Goal: Task Accomplishment & Management: Manage account settings

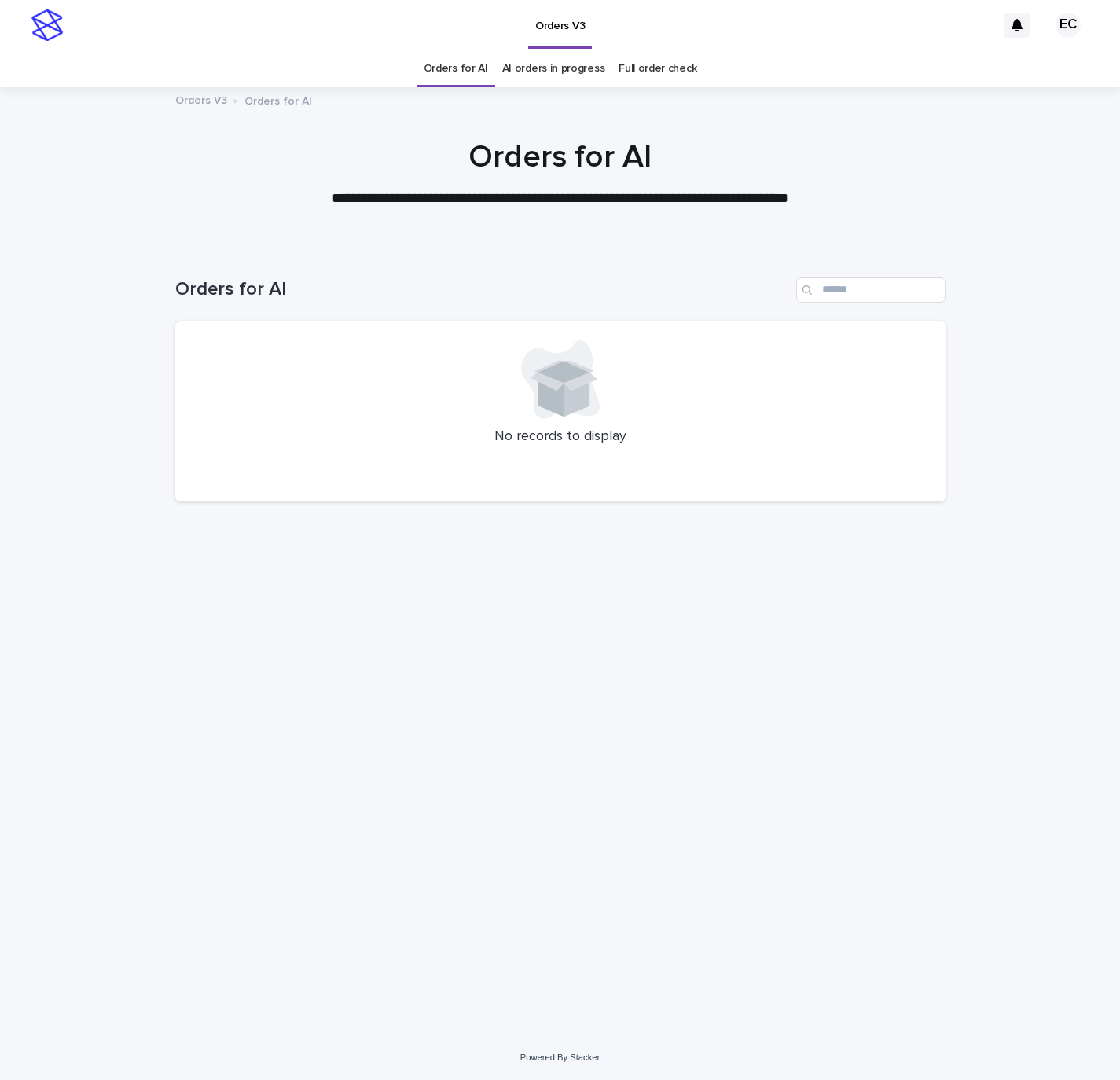
click at [587, 74] on link "AI orders in progress" at bounding box center [554, 68] width 103 height 37
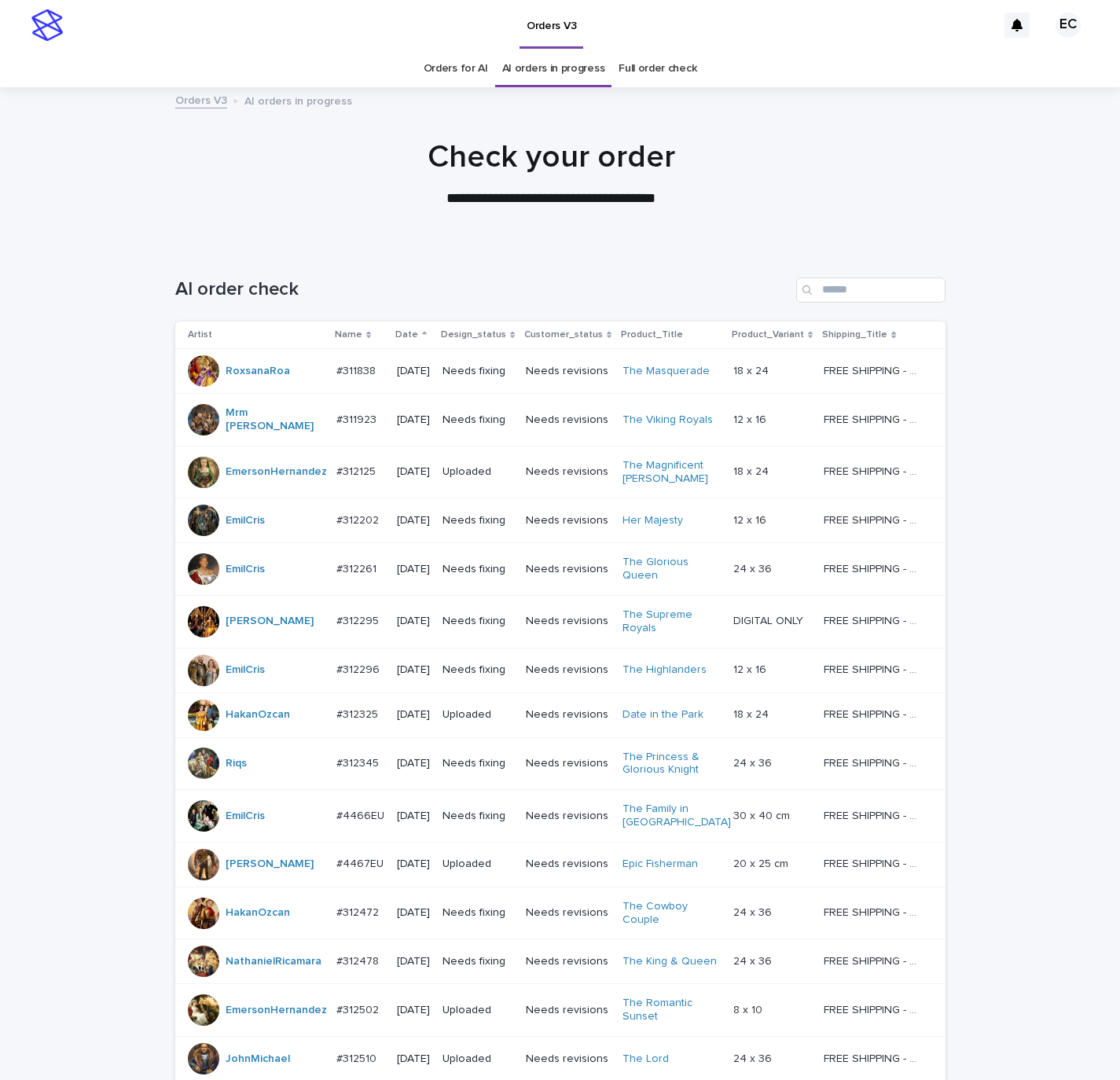
click at [456, 61] on link "Orders for AI" at bounding box center [456, 68] width 65 height 37
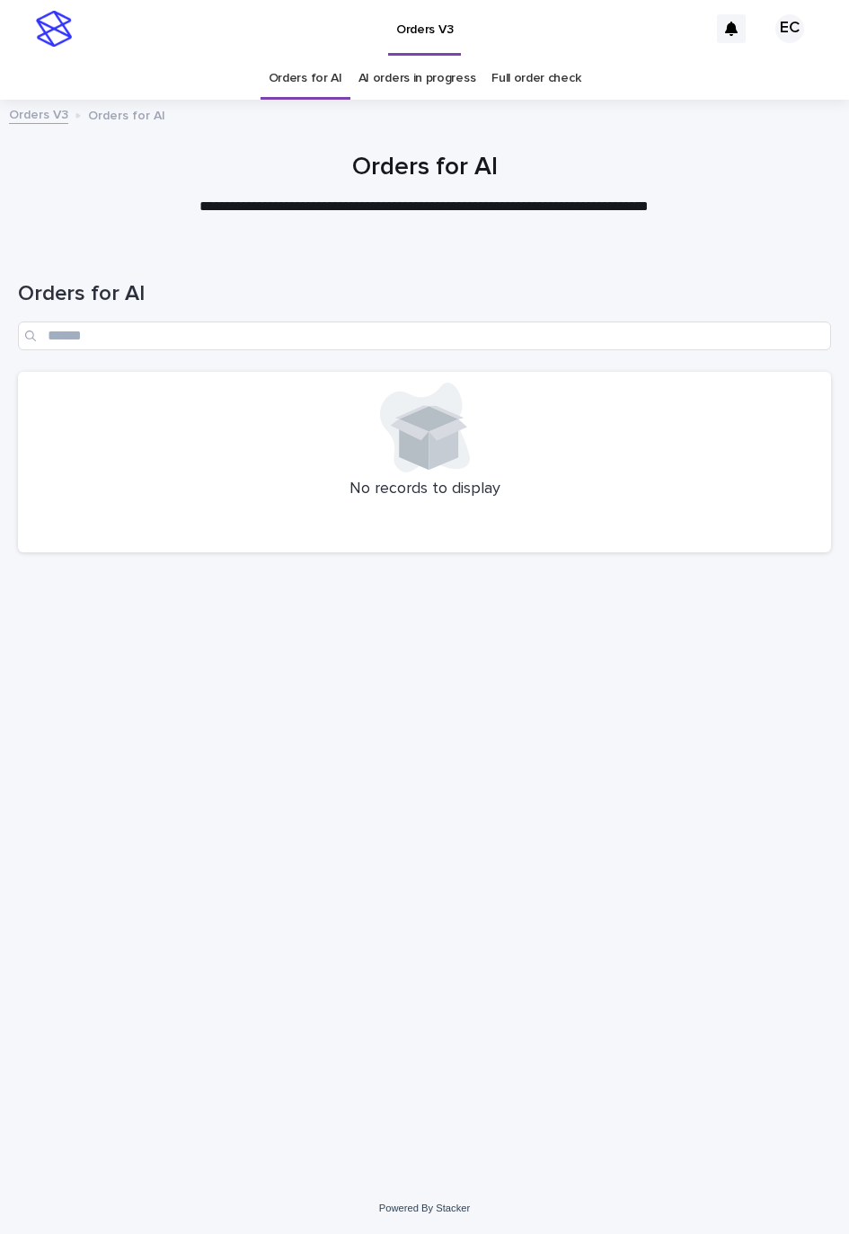
drag, startPoint x: 372, startPoint y: 892, endPoint x: 380, endPoint y: 887, distance: 9.7
click at [372, 892] on div "Loading... Saving… Loading... Saving… Orders for AI No records to display" at bounding box center [424, 691] width 831 height 893
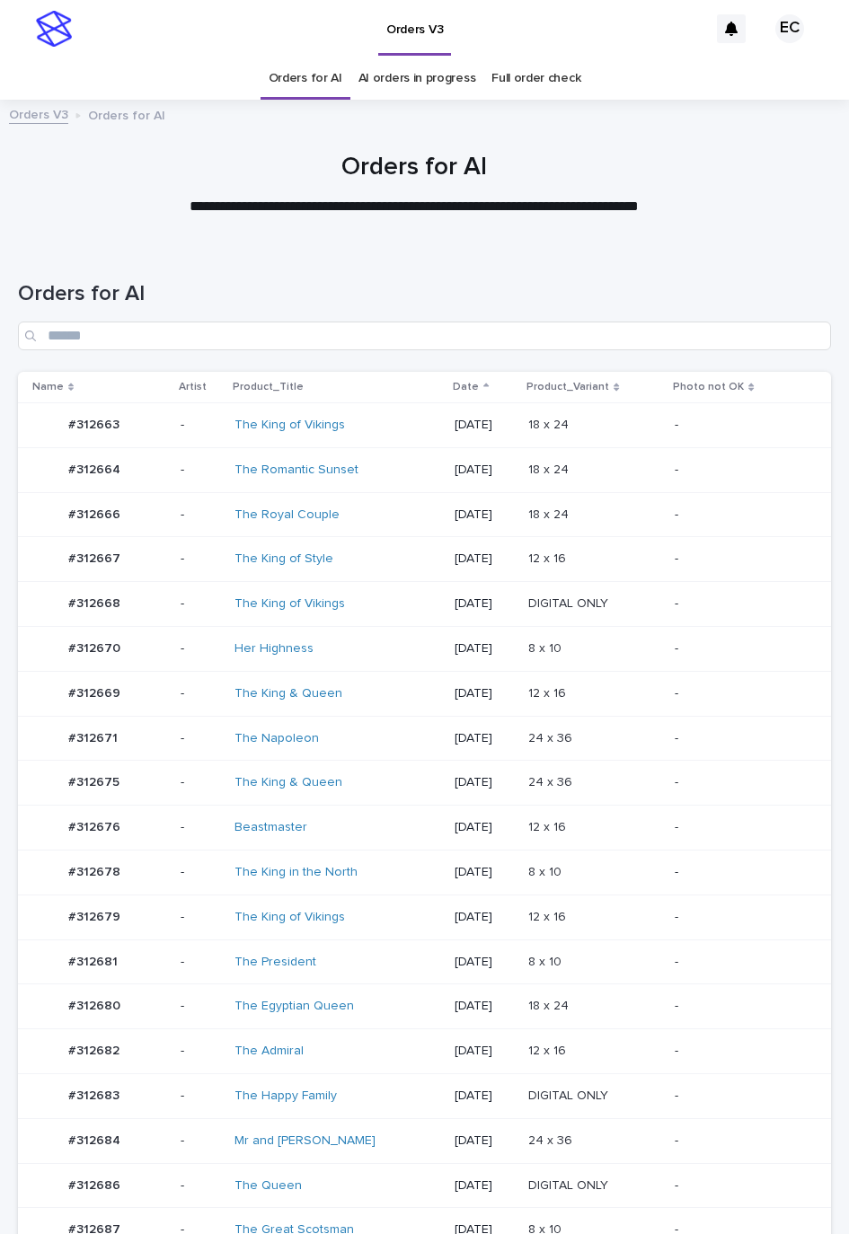
click at [599, 782] on p at bounding box center [594, 782] width 132 height 15
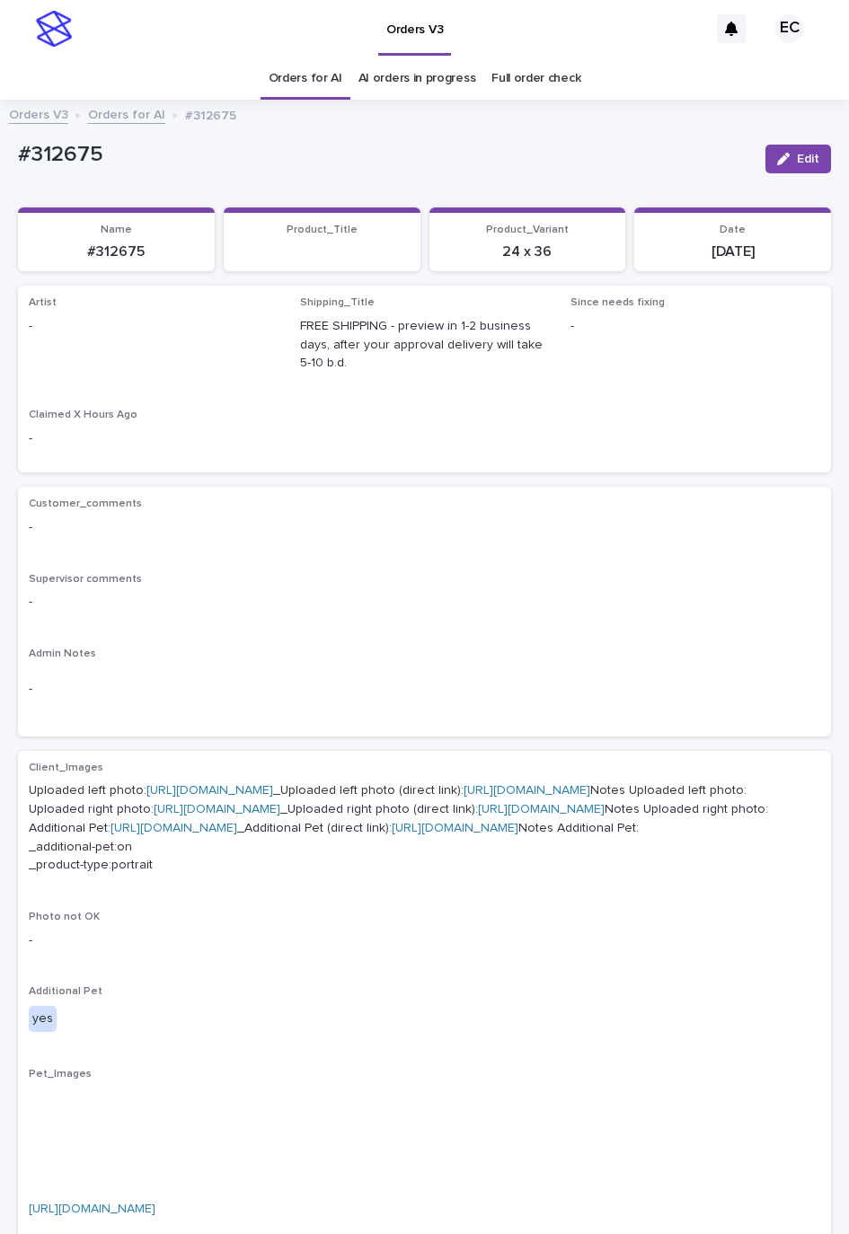
drag, startPoint x: 777, startPoint y: 159, endPoint x: 246, endPoint y: 288, distance: 546.4
click at [797, 163] on span "Edit" at bounding box center [808, 159] width 22 height 13
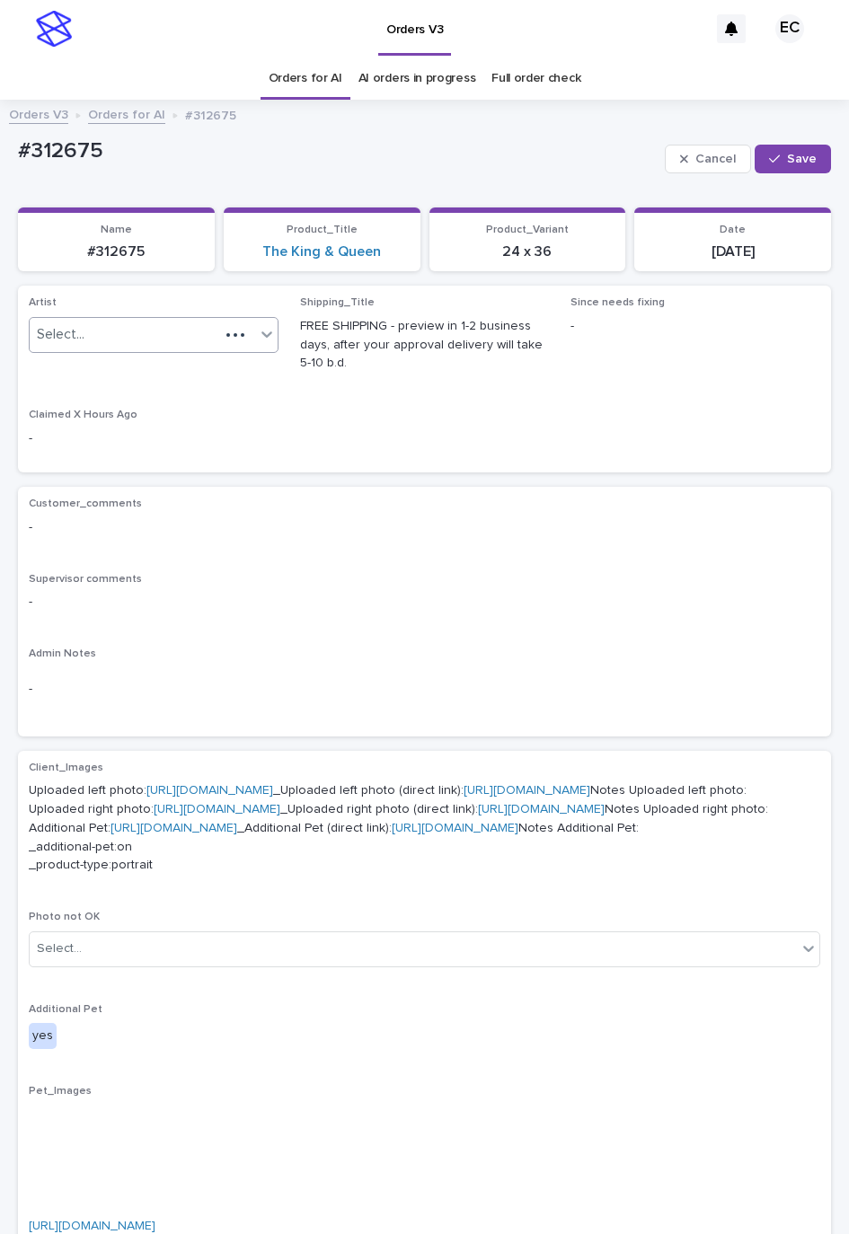
click at [183, 334] on div "Select..." at bounding box center [125, 335] width 190 height 30
paste input "********"
type input "********"
click at [144, 372] on div "EmilCris" at bounding box center [150, 370] width 241 height 31
click at [803, 163] on button "Save" at bounding box center [792, 159] width 76 height 29
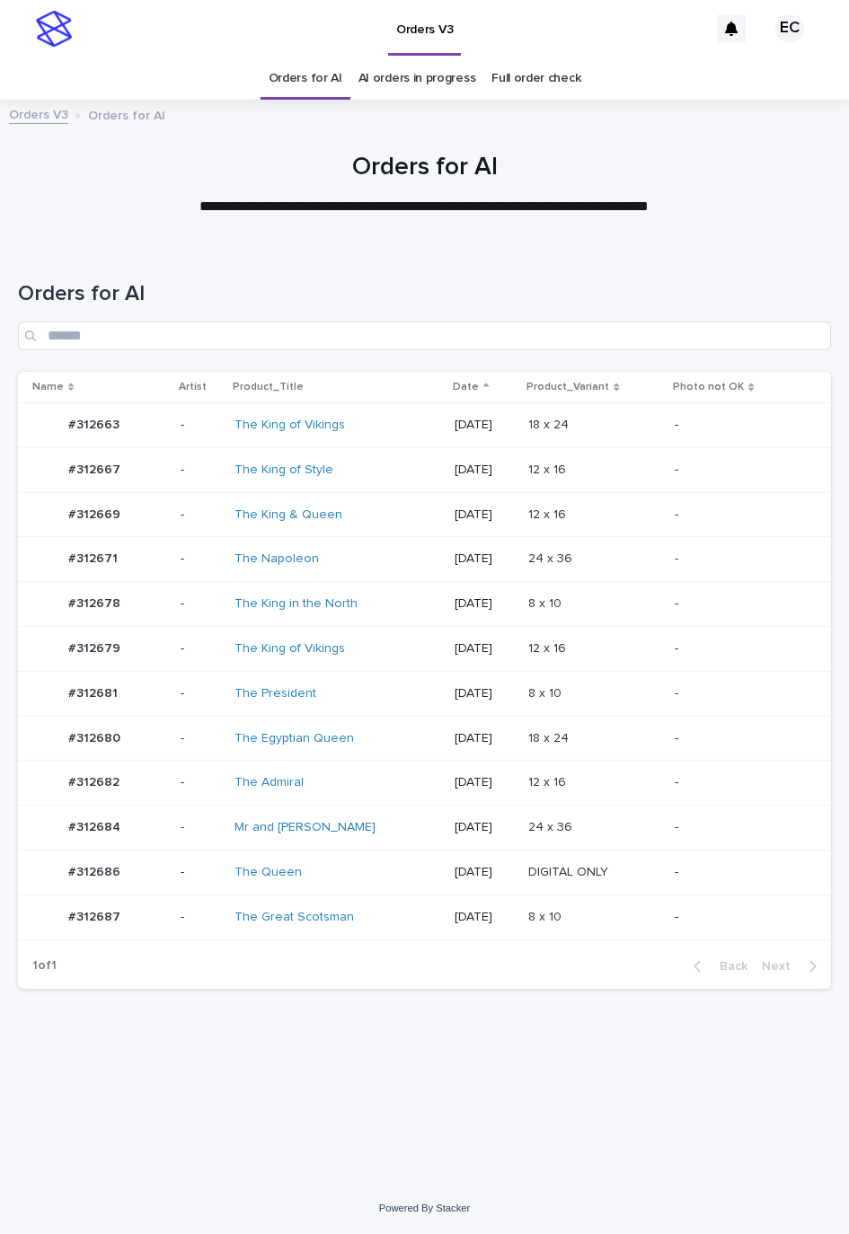
click at [571, 453] on td "12 x 16 12 x 16" at bounding box center [594, 469] width 146 height 45
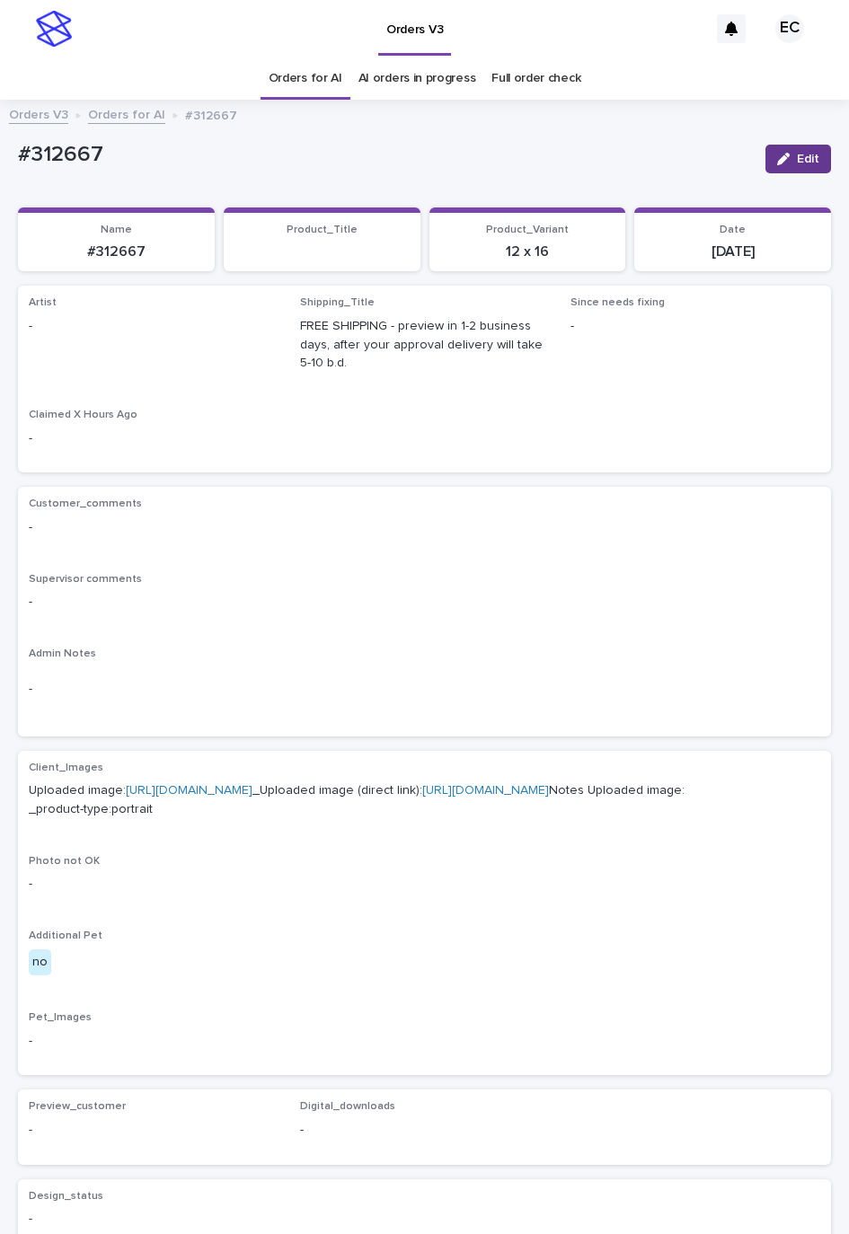
click at [772, 149] on button "Edit" at bounding box center [798, 159] width 66 height 29
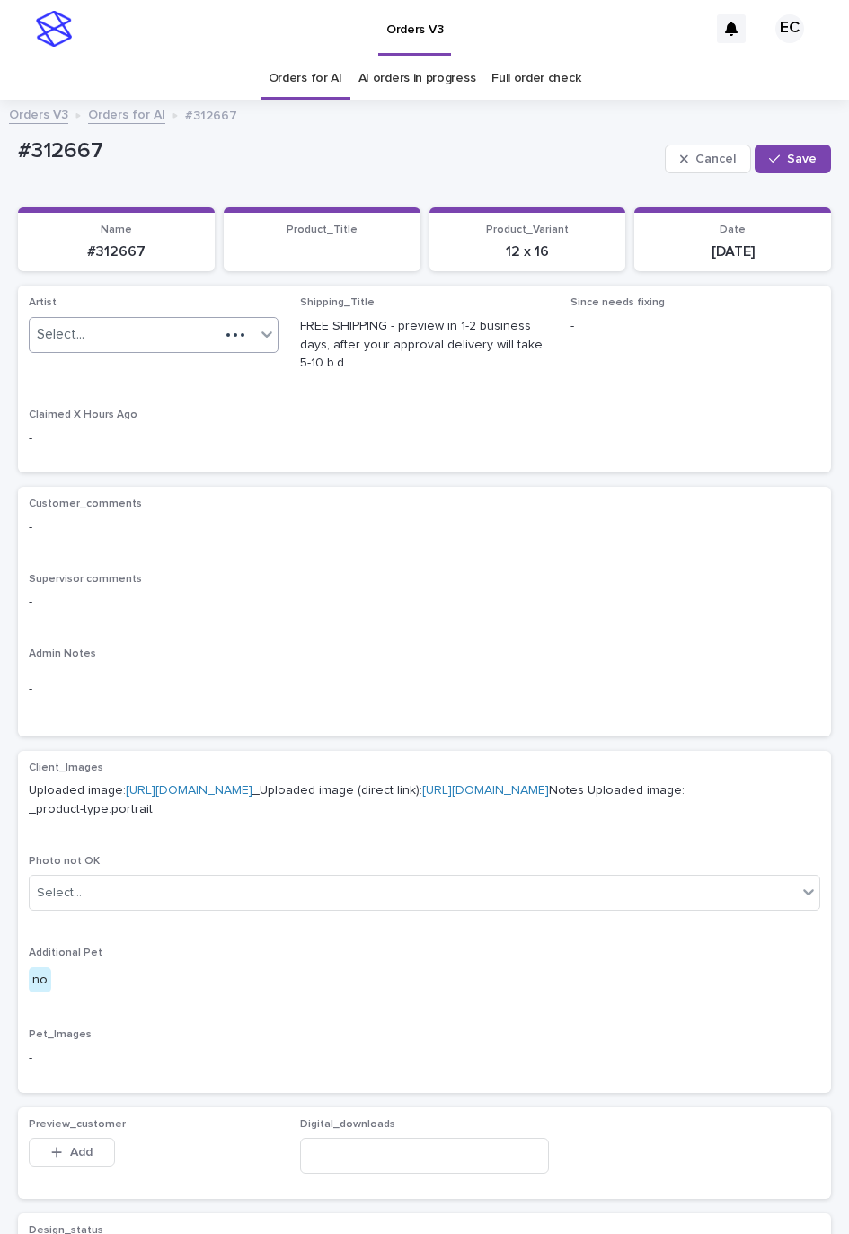
click at [97, 332] on div "Select..." at bounding box center [125, 335] width 190 height 30
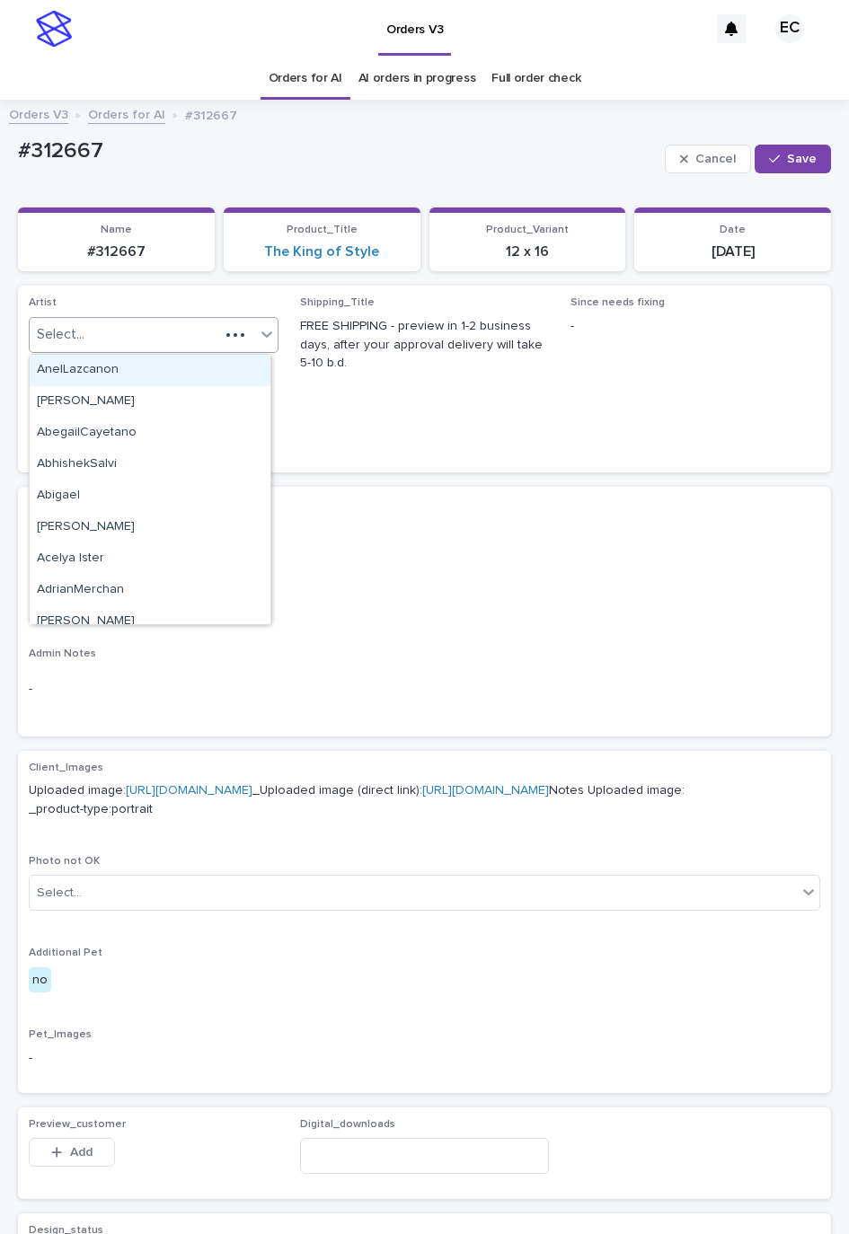
paste input "********"
type input "********"
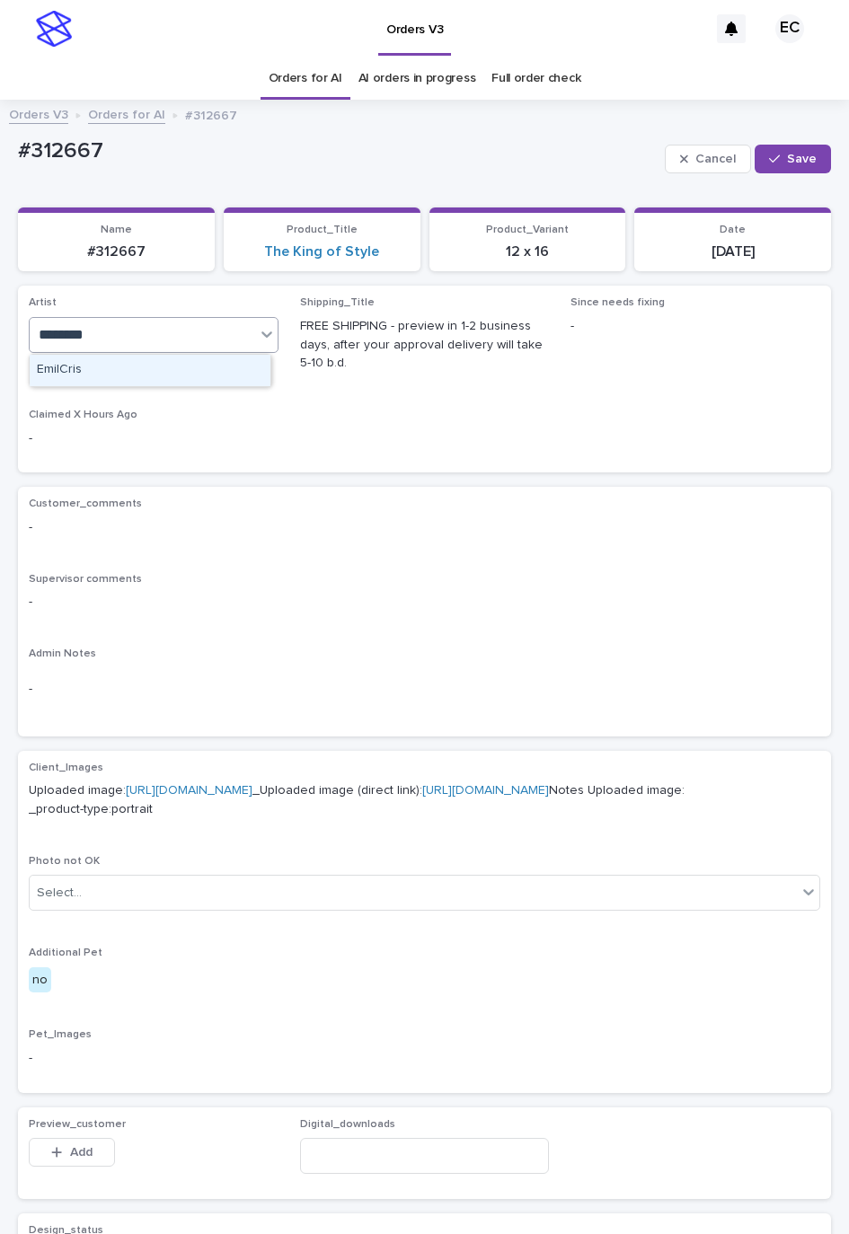
click at [84, 369] on div "EmilCris" at bounding box center [150, 370] width 241 height 31
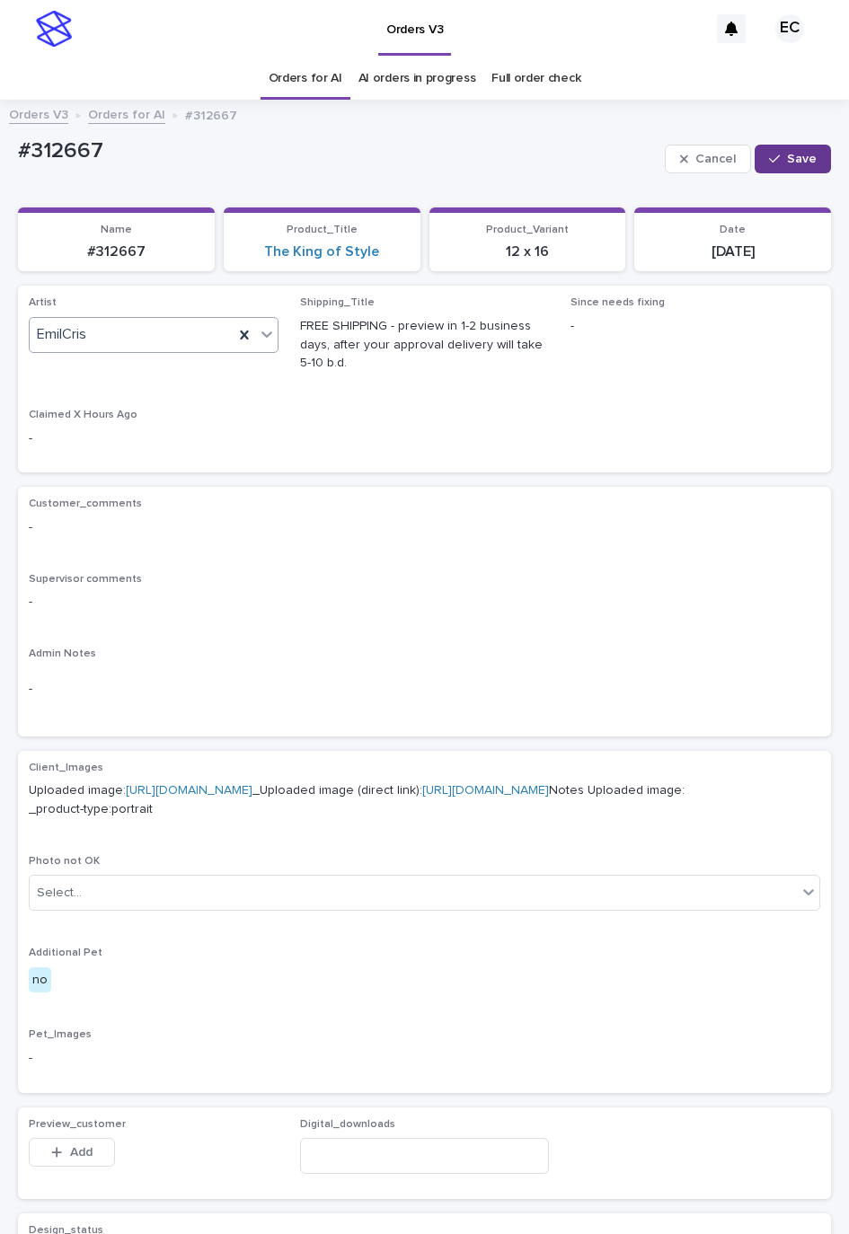
click at [787, 157] on span "Save" at bounding box center [802, 159] width 30 height 13
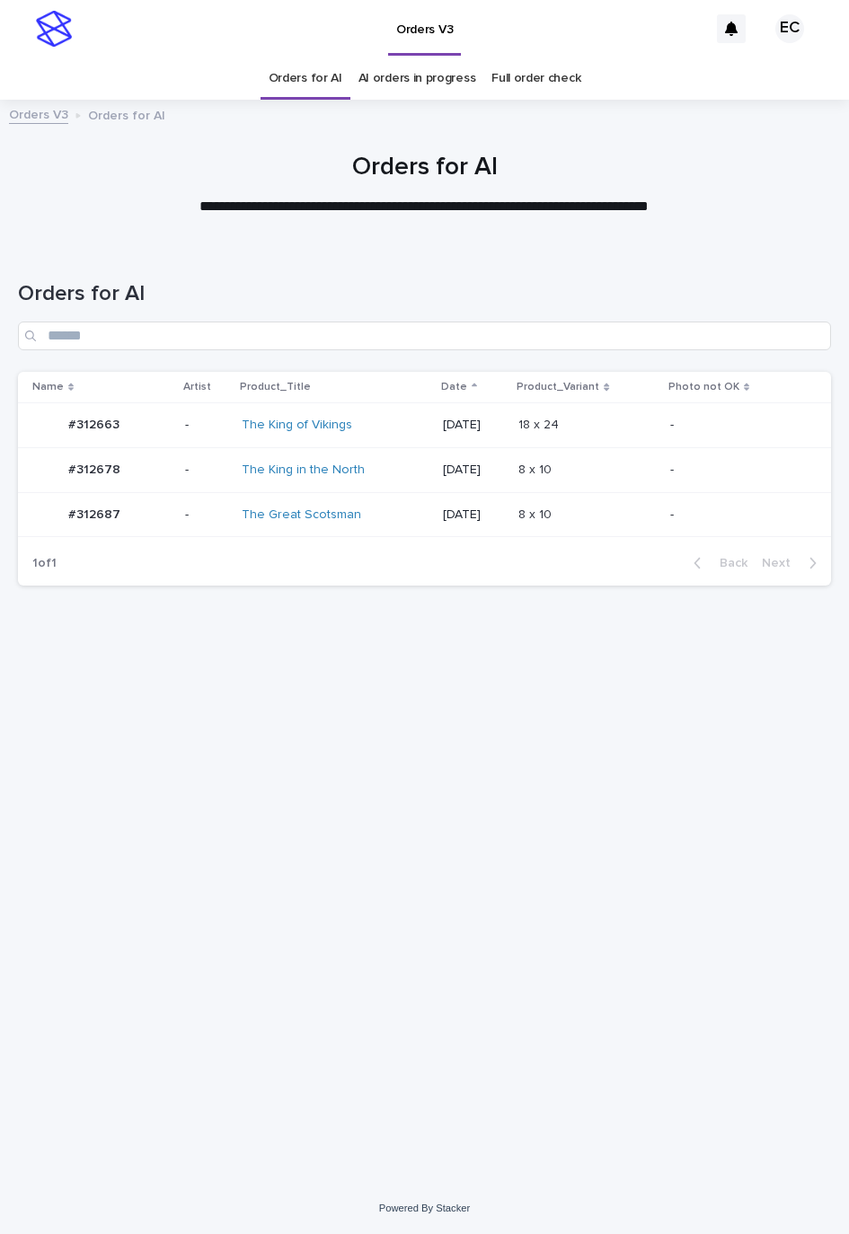
click at [555, 477] on p "8 x 10" at bounding box center [536, 468] width 37 height 19
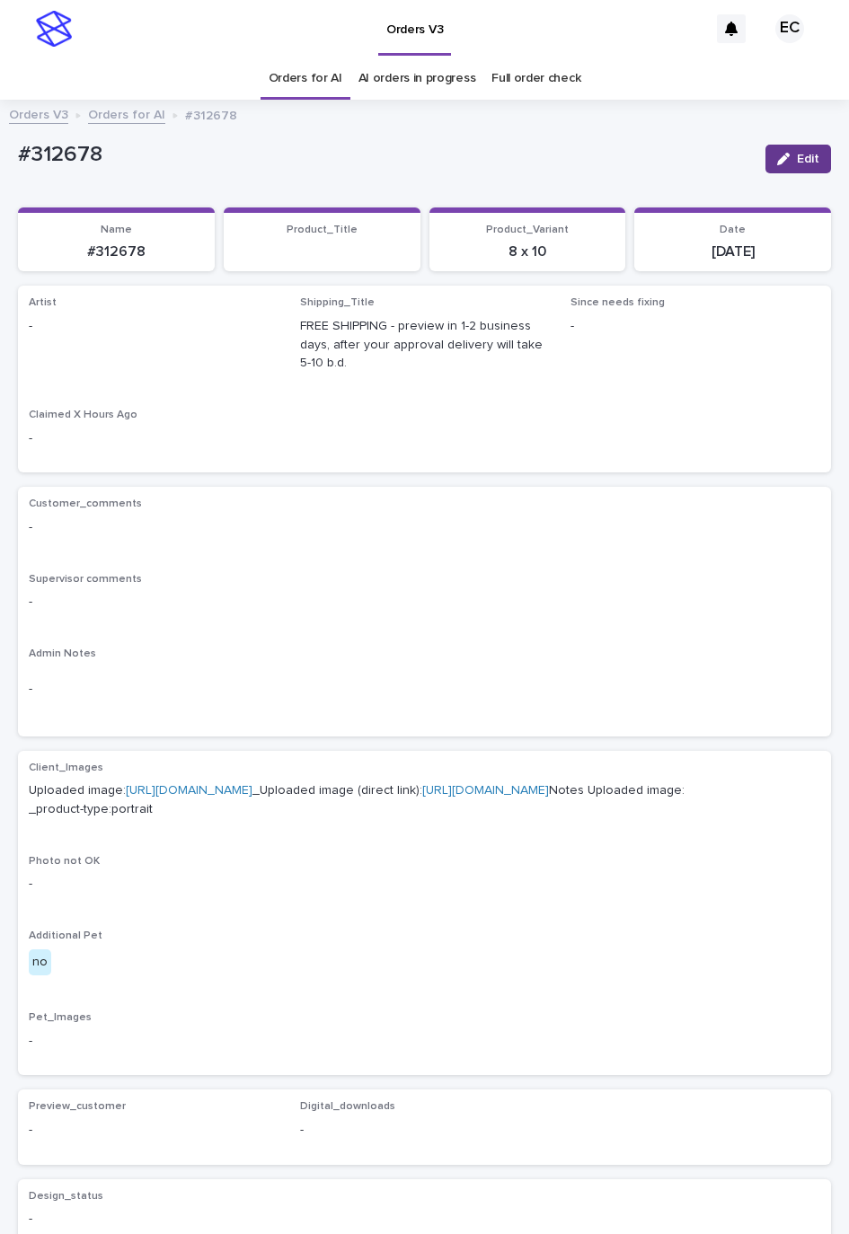
click at [765, 146] on button "Edit" at bounding box center [798, 159] width 66 height 29
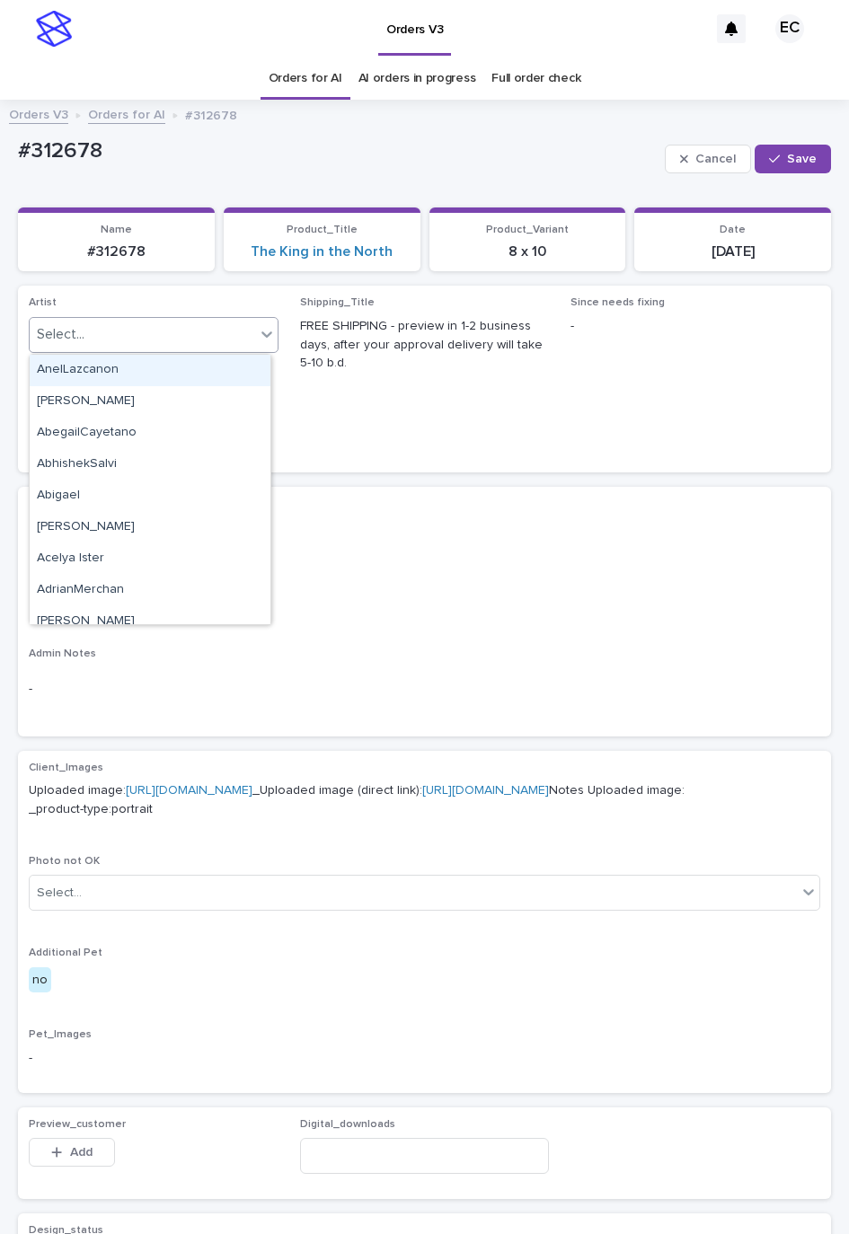
click at [84, 342] on div "Select..." at bounding box center [142, 335] width 225 height 30
paste input "********"
type input "********"
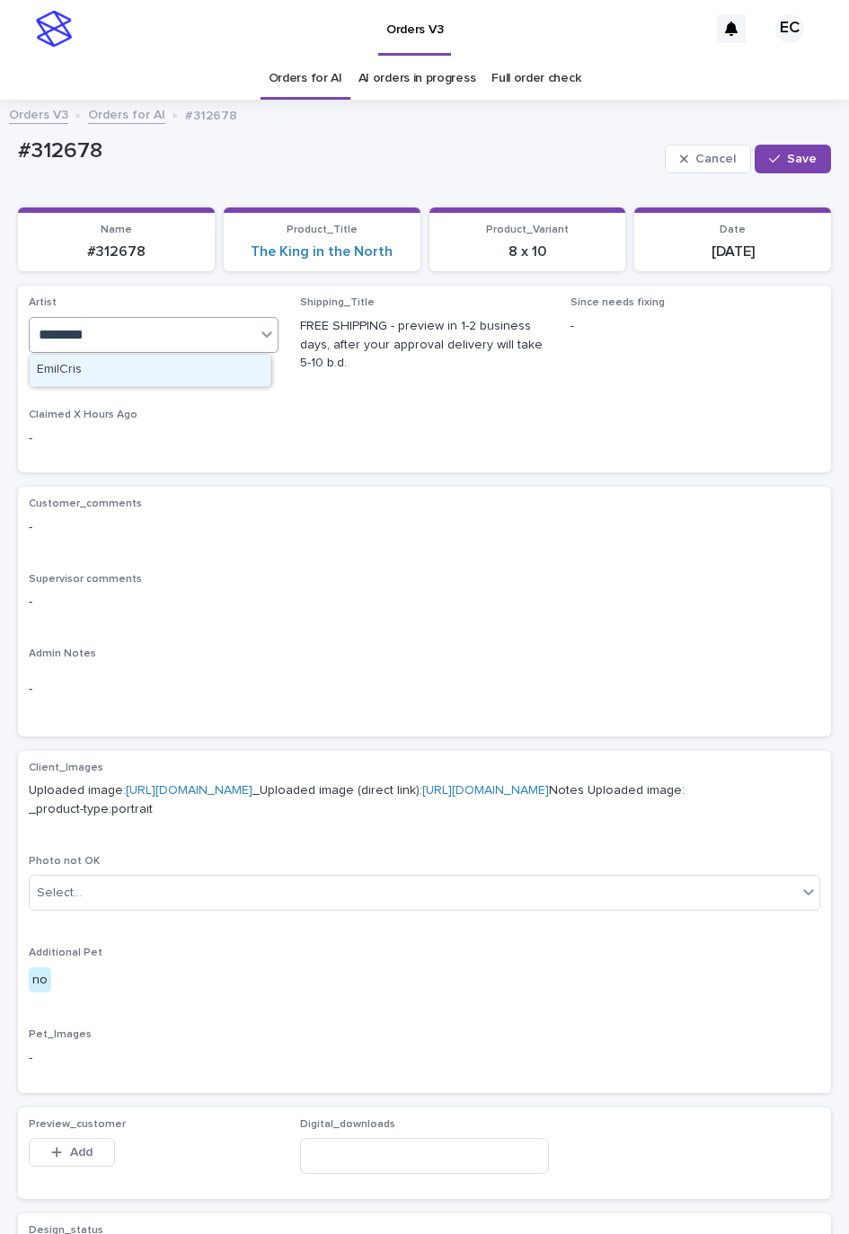
click at [82, 372] on div "EmilCris" at bounding box center [150, 370] width 241 height 31
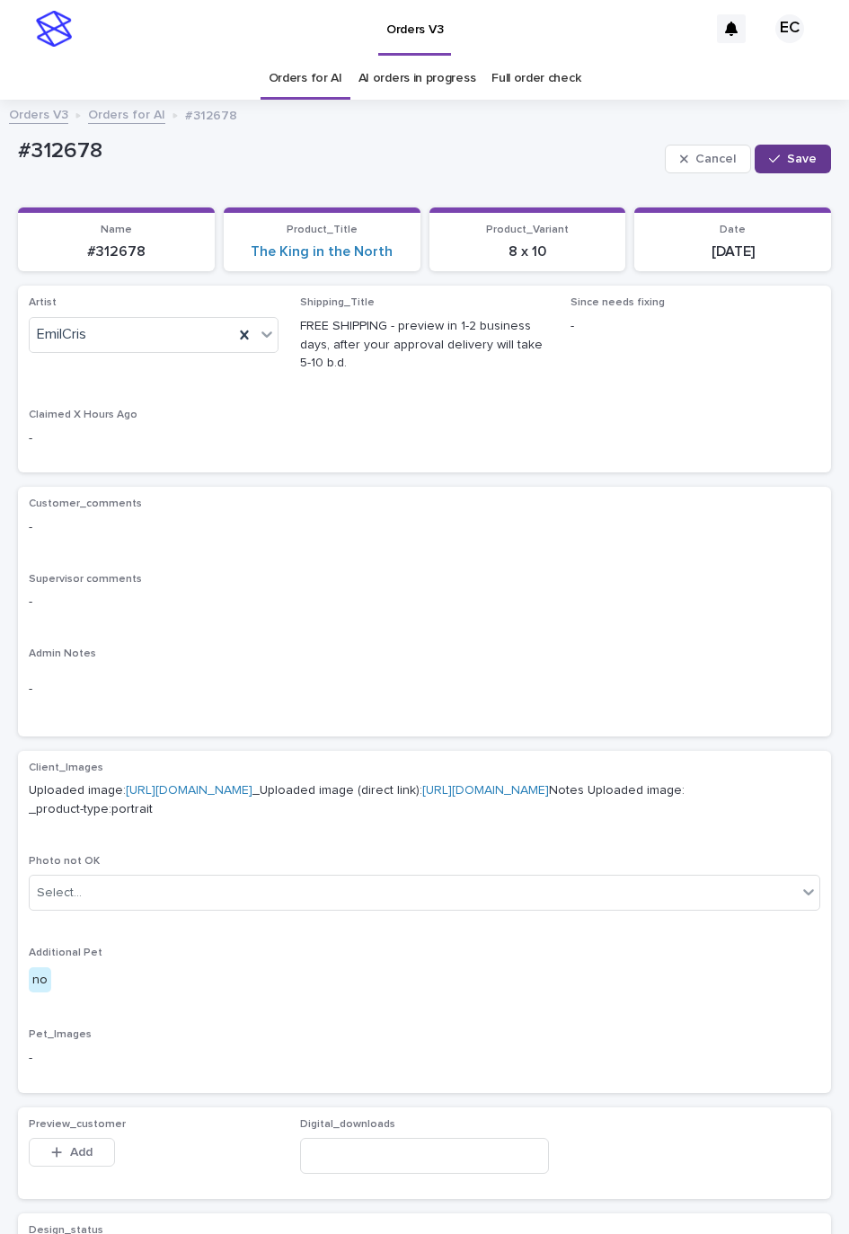
drag, startPoint x: 787, startPoint y: 165, endPoint x: 366, endPoint y: 135, distance: 421.5
click at [782, 165] on button "Save" at bounding box center [792, 159] width 76 height 29
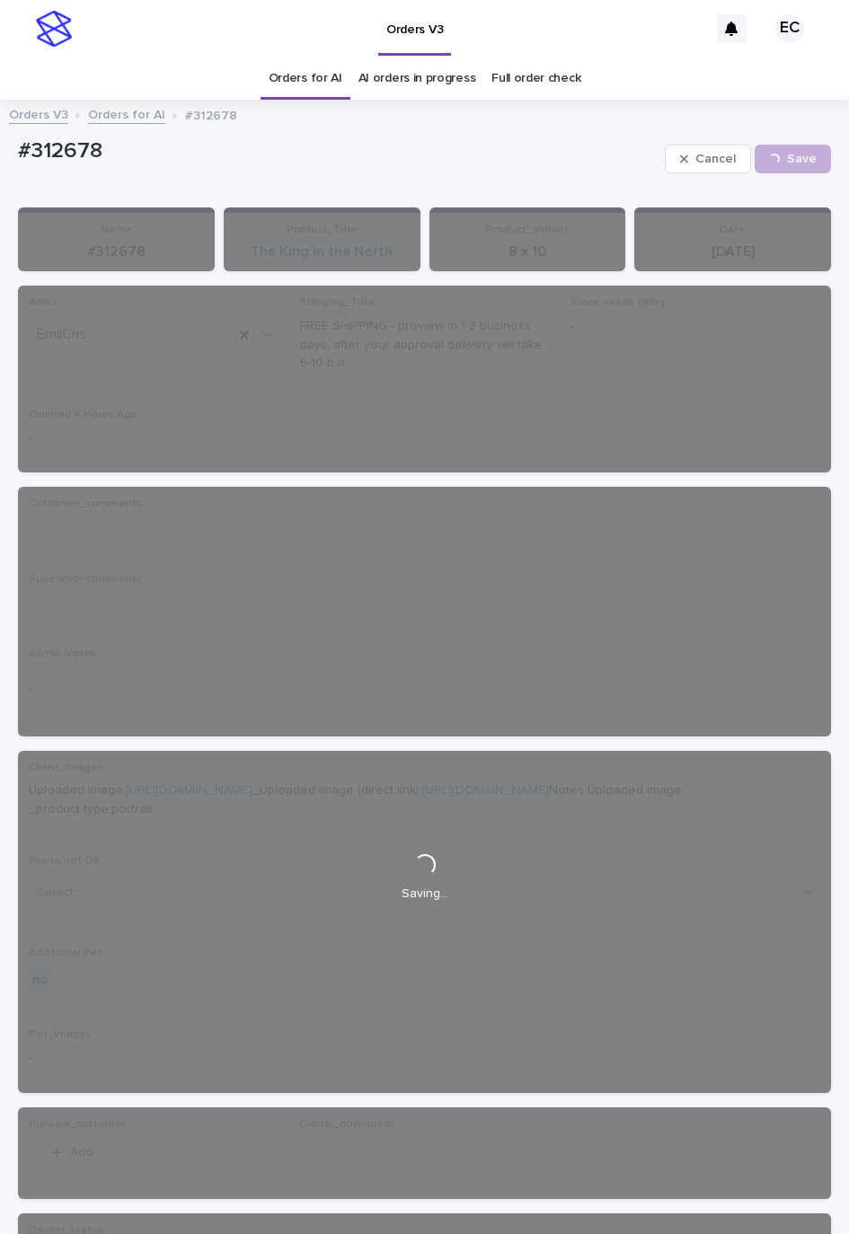
click at [318, 90] on link "Orders for AI" at bounding box center [306, 78] width 74 height 42
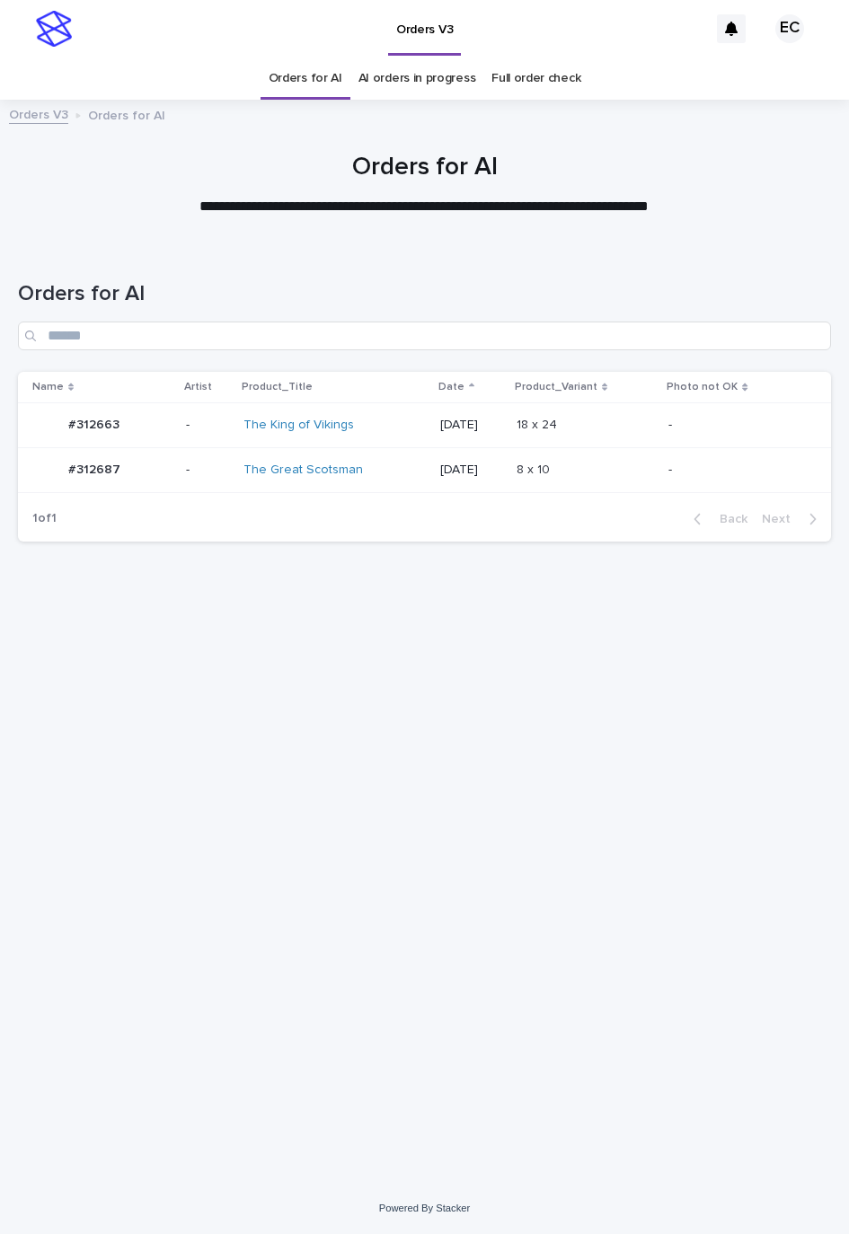
click at [481, 439] on div "[DATE]" at bounding box center [471, 425] width 62 height 30
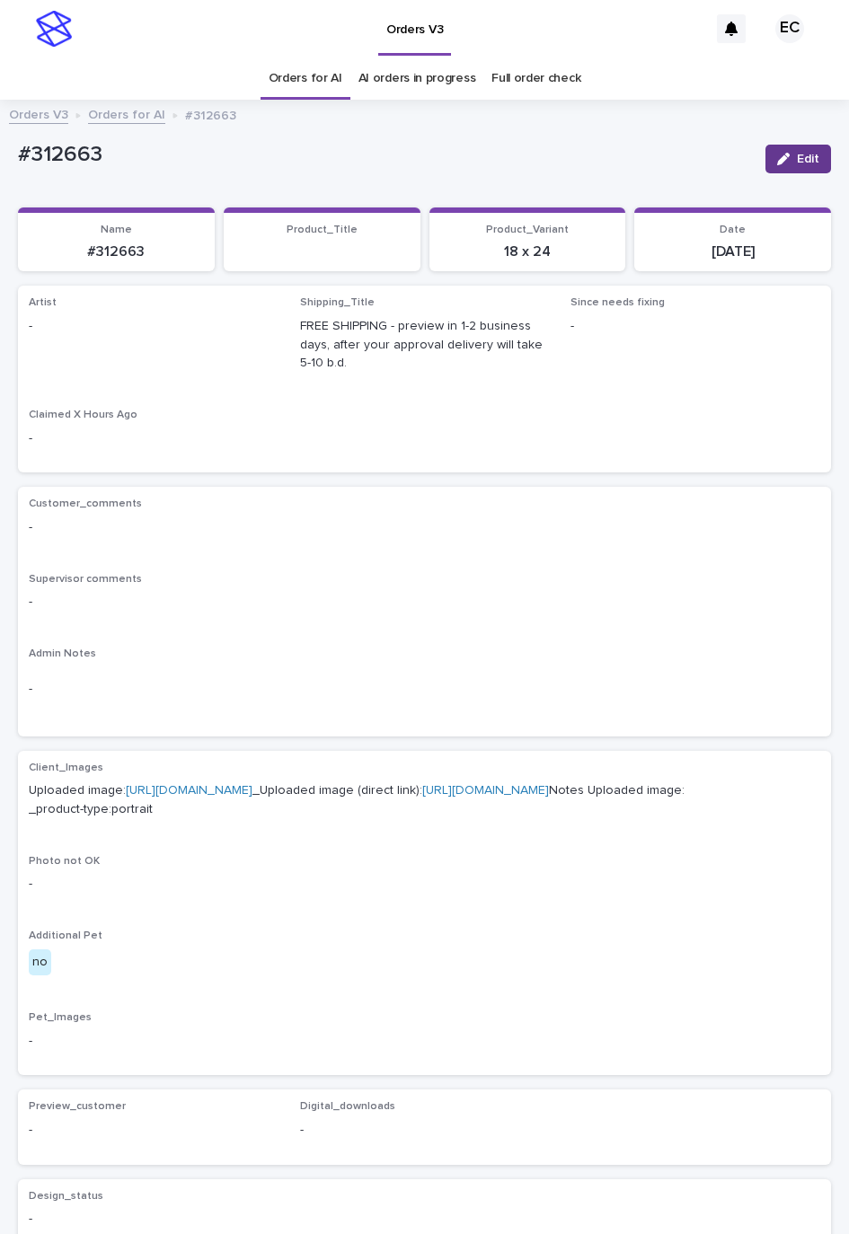
click at [780, 165] on button "Edit" at bounding box center [798, 159] width 66 height 29
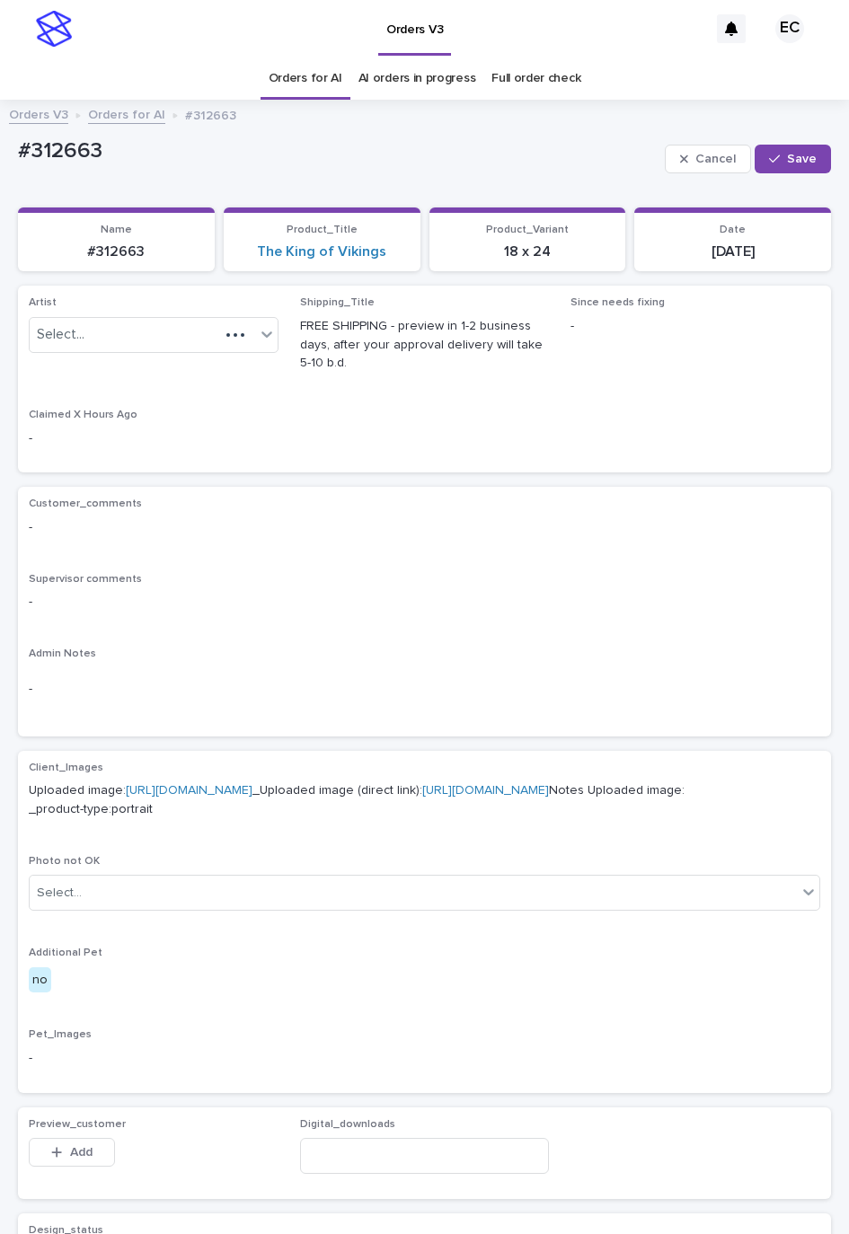
click at [200, 311] on div "Artist Select..." at bounding box center [154, 331] width 250 height 70
click at [178, 337] on div "Select..." at bounding box center [142, 335] width 225 height 30
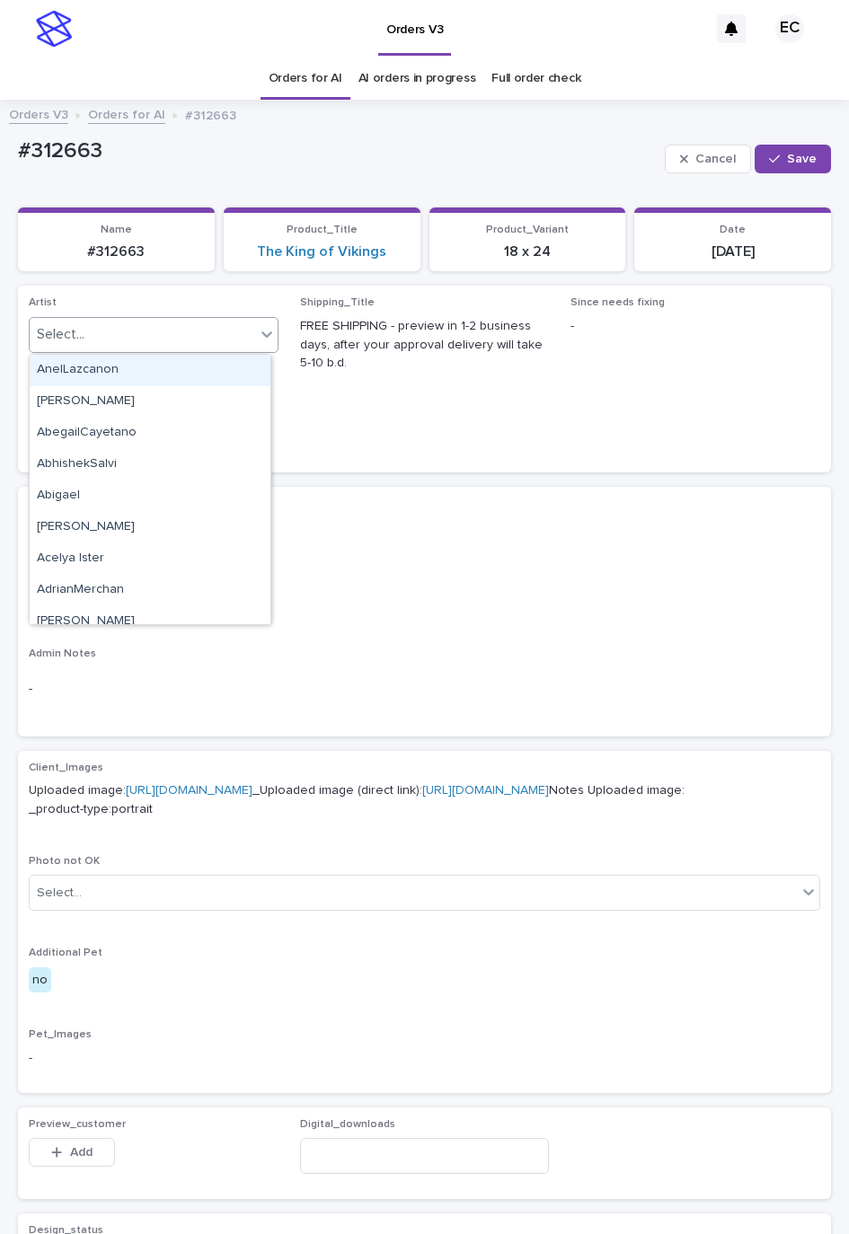
paste input "********"
type input "********"
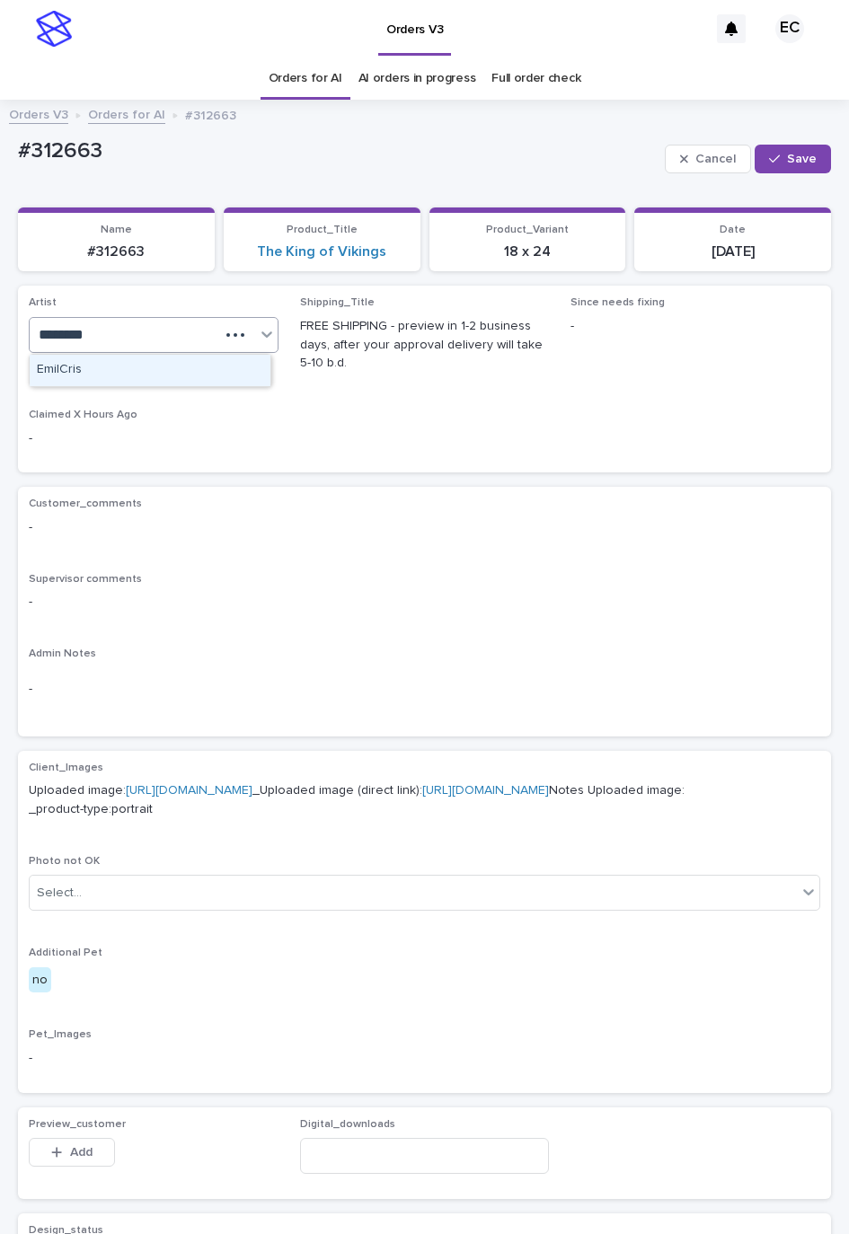
click at [113, 367] on div "EmilCris" at bounding box center [150, 370] width 241 height 31
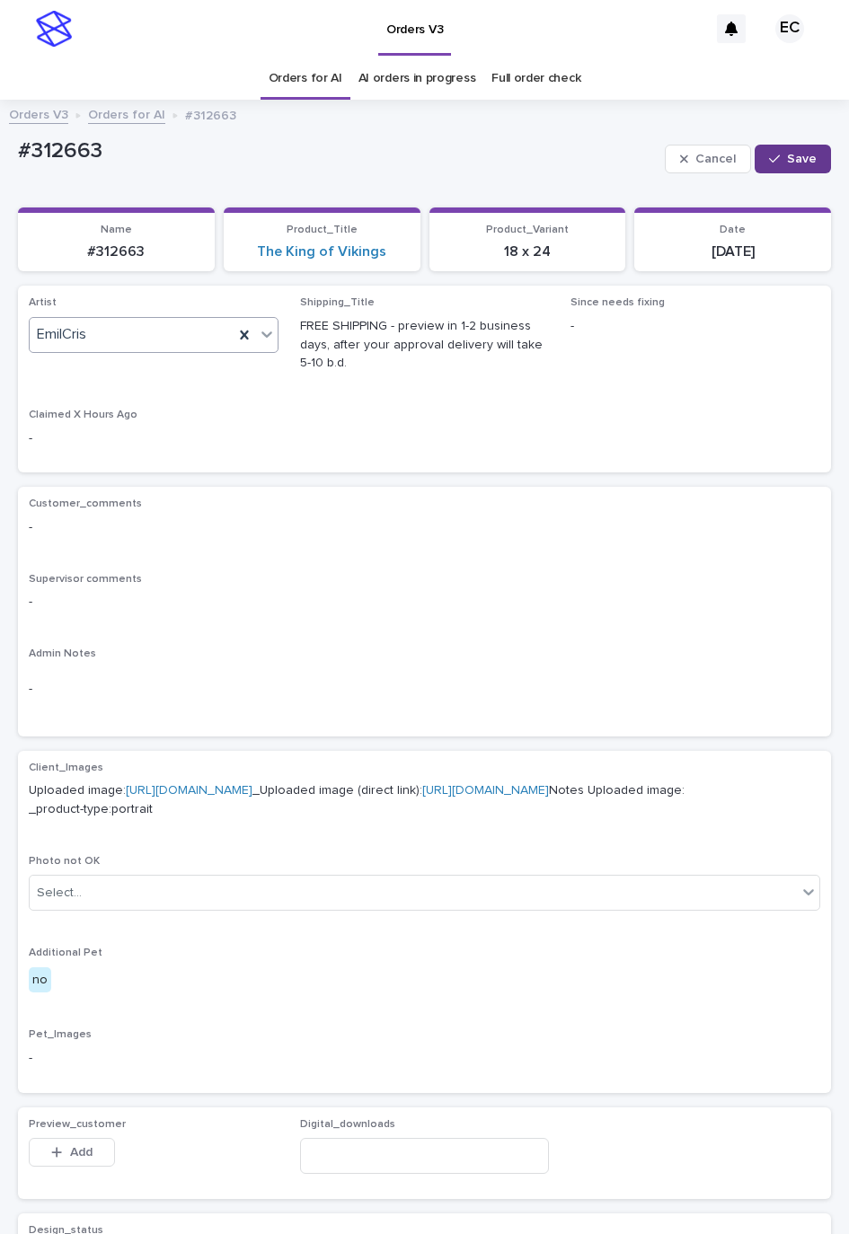
click at [769, 157] on div "button" at bounding box center [778, 159] width 18 height 13
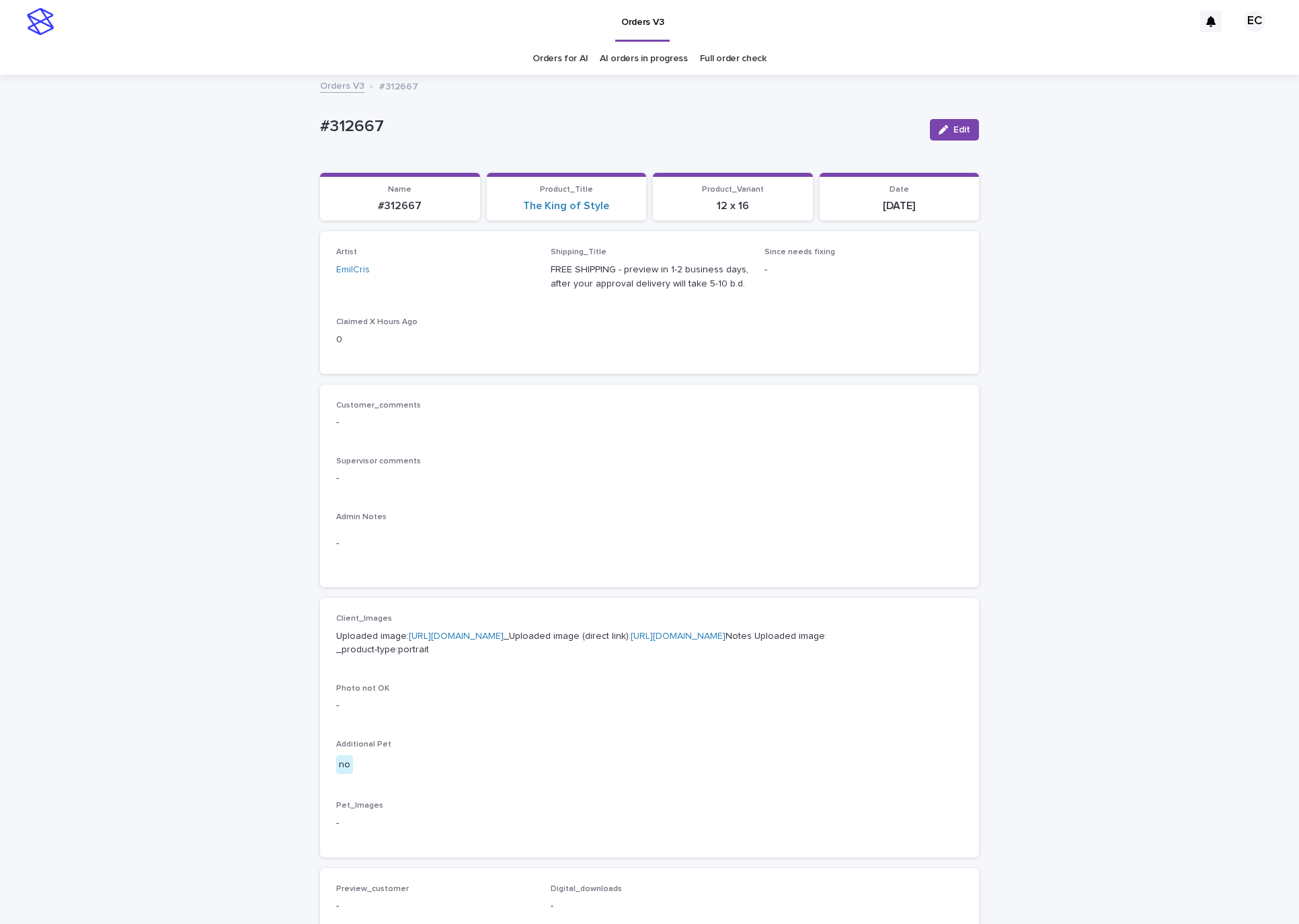
click at [378, 119] on p "#312667" at bounding box center [620, 127] width 599 height 19
drag, startPoint x: 378, startPoint y: 119, endPoint x: 349, endPoint y: 127, distance: 30.1
click at [349, 127] on p "#312667" at bounding box center [620, 127] width 599 height 19
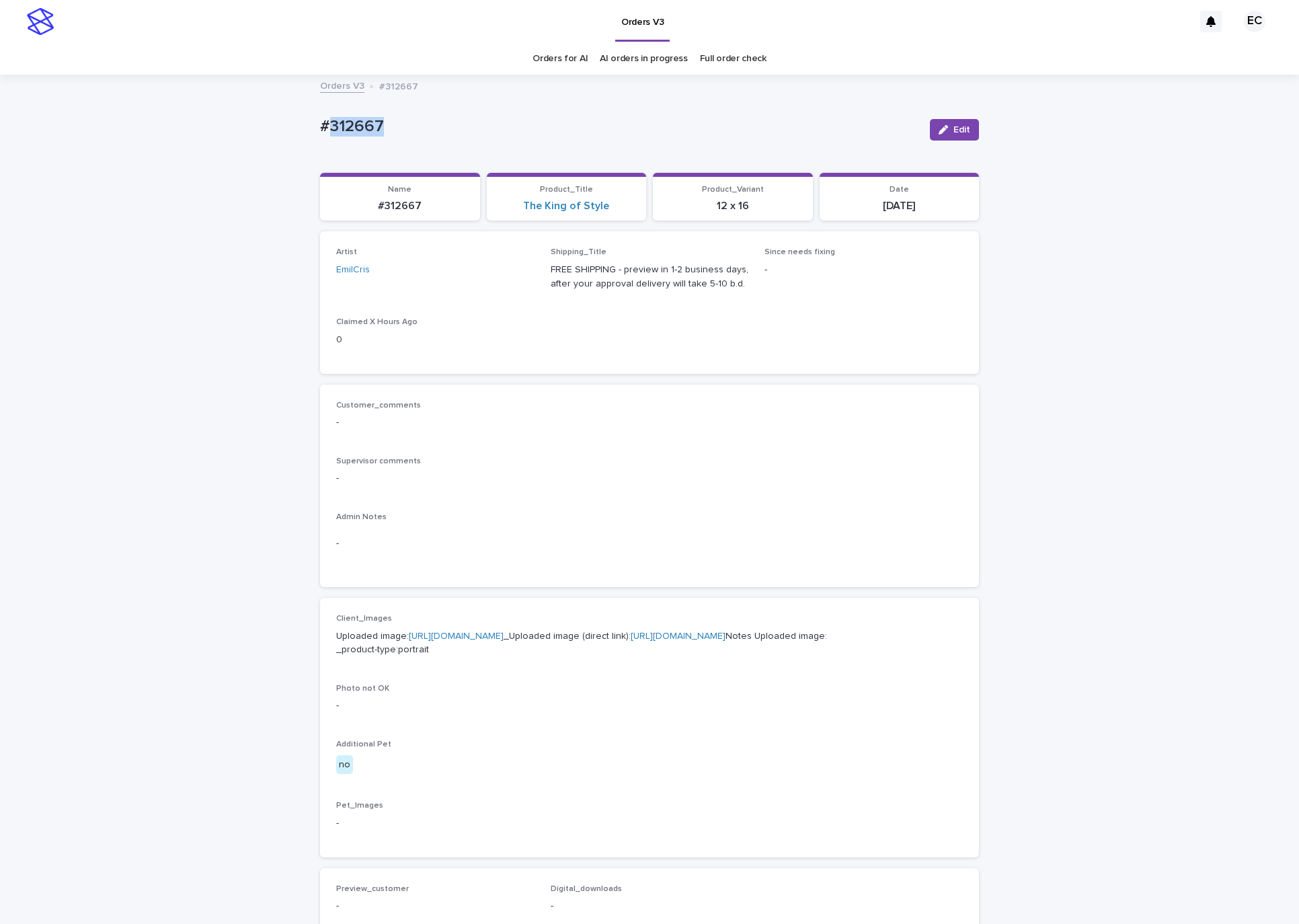
copy p "312667"
click at [329, 124] on p "#312678" at bounding box center [620, 127] width 599 height 19
copy p "312678"
click at [915, 122] on div "#312678 Edit" at bounding box center [650, 130] width 659 height 54
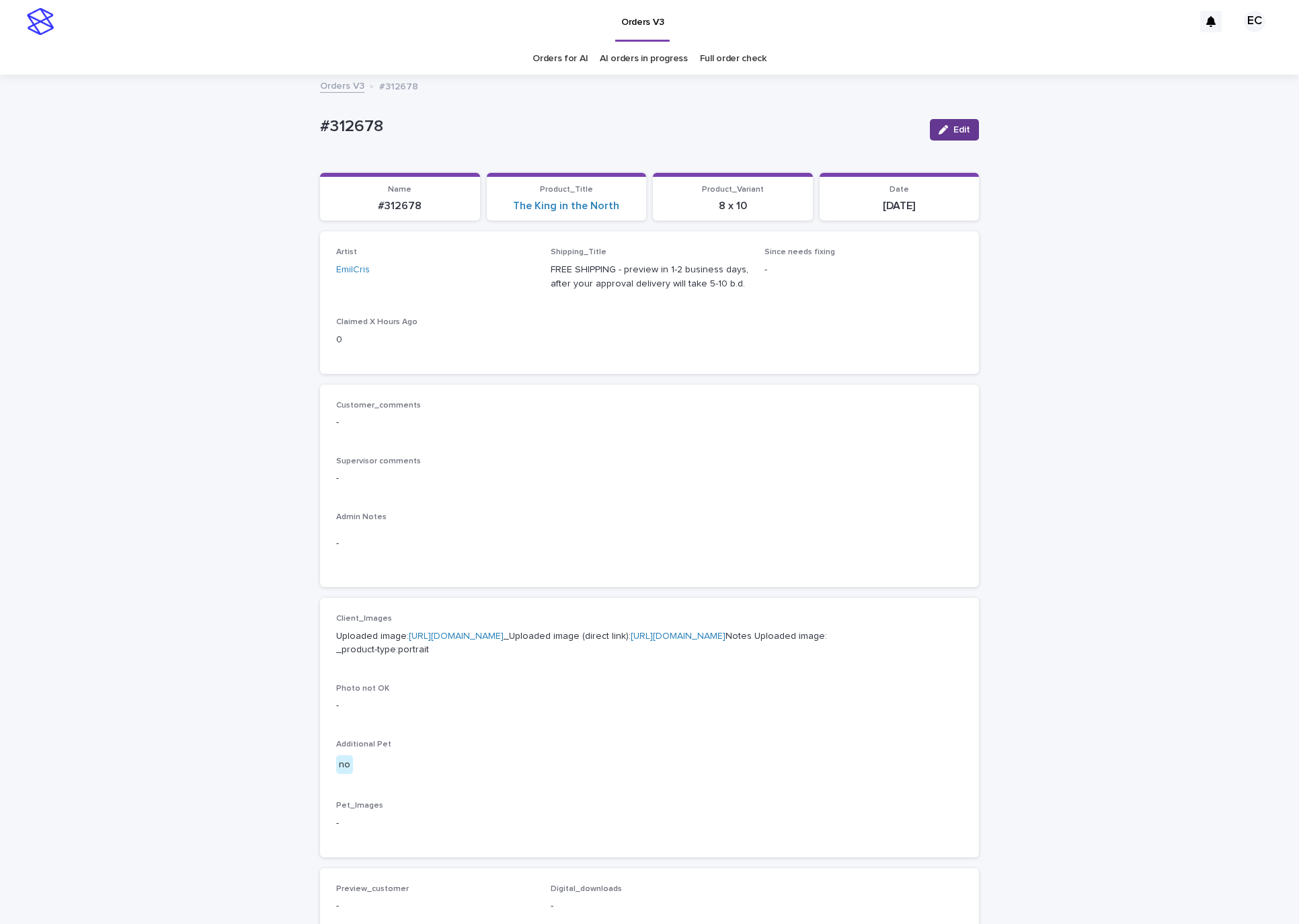
click at [939, 127] on icon "button" at bounding box center [943, 130] width 10 height 10
click at [418, 273] on div "EmilCris" at bounding box center [419, 276] width 164 height 22
paste input "**********"
type input "**********"
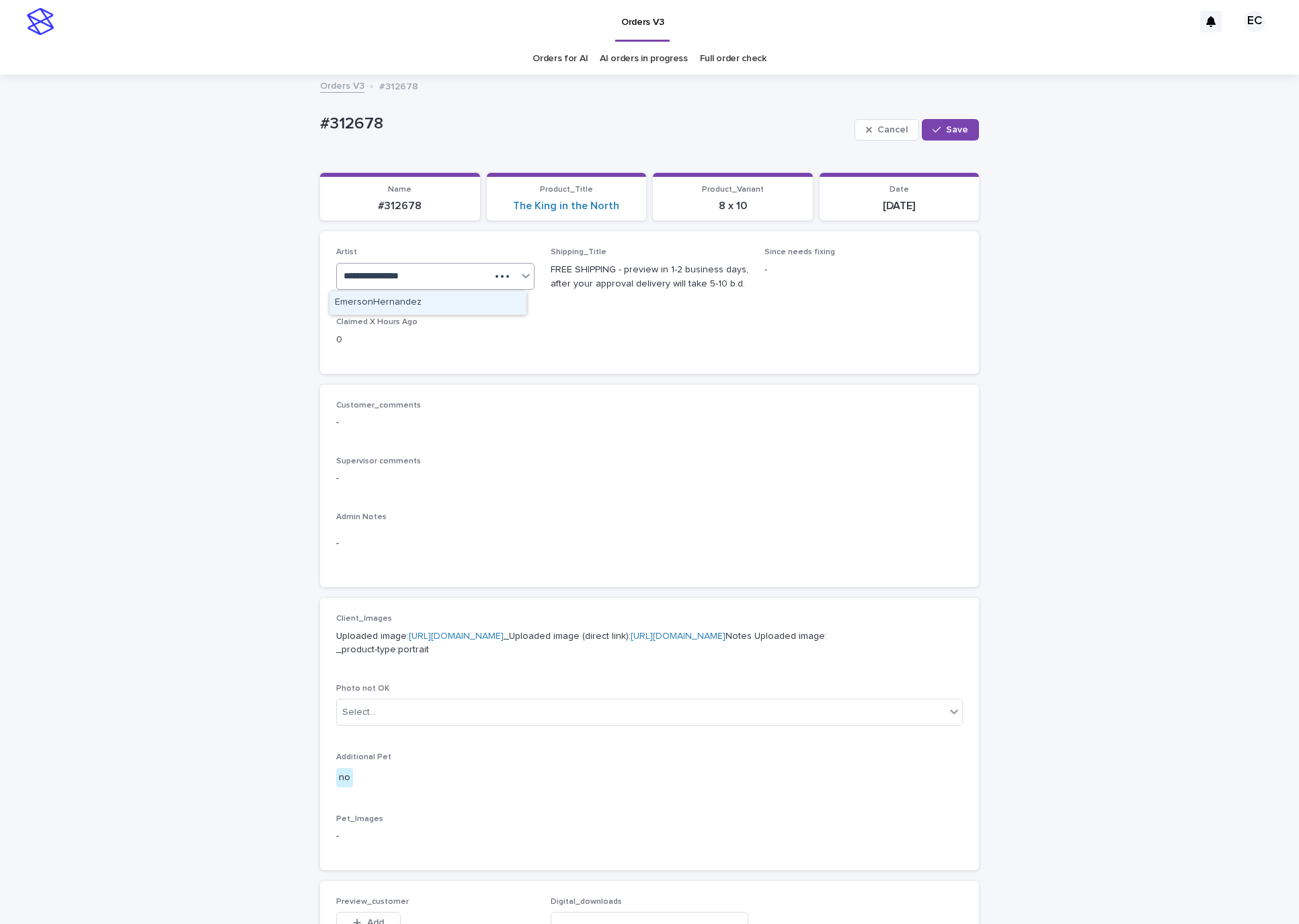
click at [416, 301] on div "EmersonHernandez" at bounding box center [428, 303] width 197 height 23
click at [934, 126] on div "button" at bounding box center [940, 130] width 13 height 10
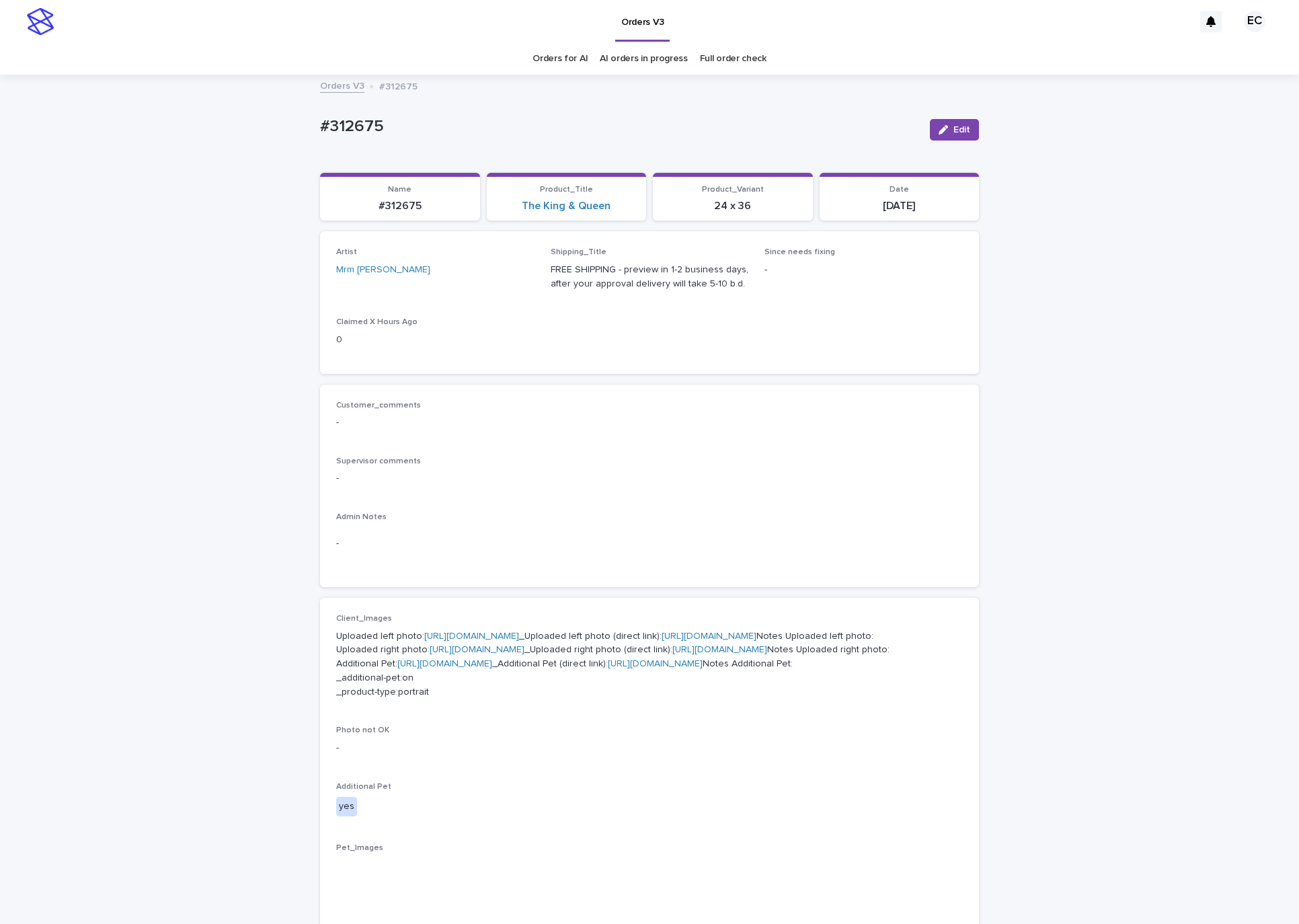
click at [357, 115] on div "#312675" at bounding box center [620, 126] width 599 height 22
copy p "312675"
drag, startPoint x: 952, startPoint y: 130, endPoint x: 642, endPoint y: 231, distance: 326.0
click at [954, 130] on span "Edit" at bounding box center [962, 130] width 16 height 10
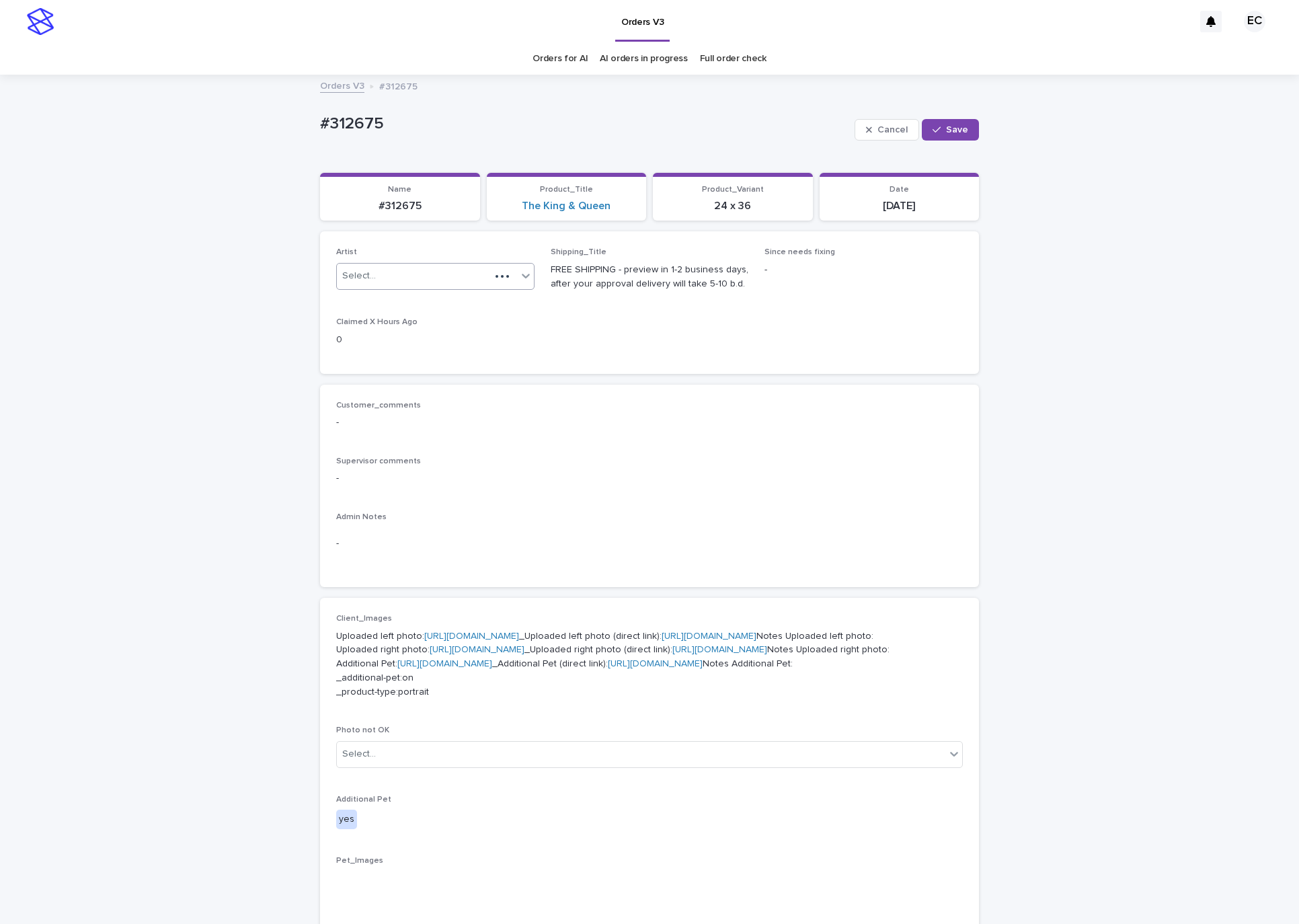
click at [436, 276] on div "Select..." at bounding box center [413, 276] width 153 height 22
paste input "********"
type input "********"
click at [433, 297] on div "EmilCris" at bounding box center [428, 303] width 197 height 23
click at [956, 124] on button "Save" at bounding box center [950, 130] width 57 height 22
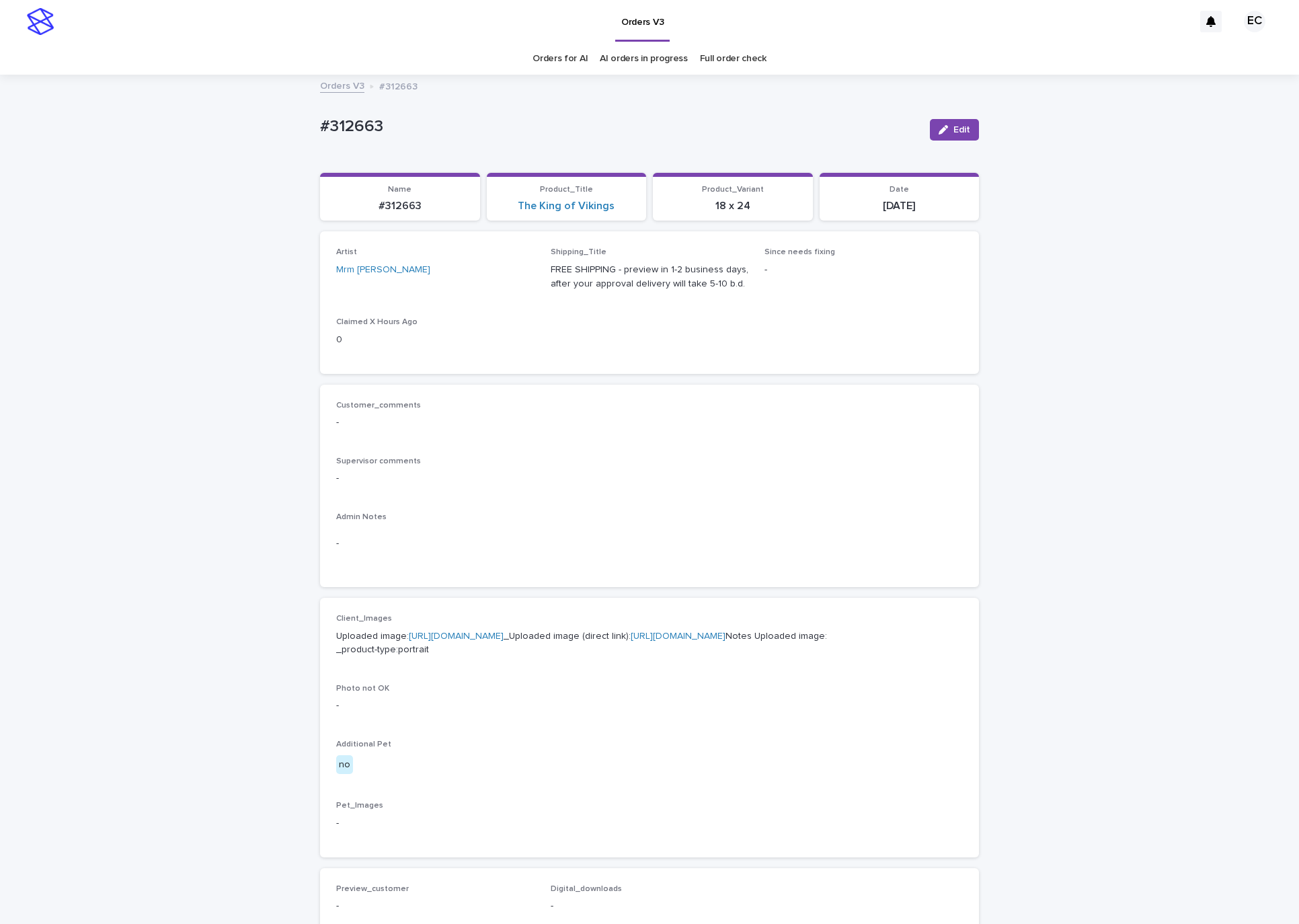
click at [345, 131] on p "#312663" at bounding box center [620, 127] width 599 height 19
copy p "312663"
click at [1120, 171] on div "Loading... Saving… Loading... Saving… #312663 Edit #312663 Edit Sorry, there wa…" at bounding box center [649, 688] width 1299 height 1225
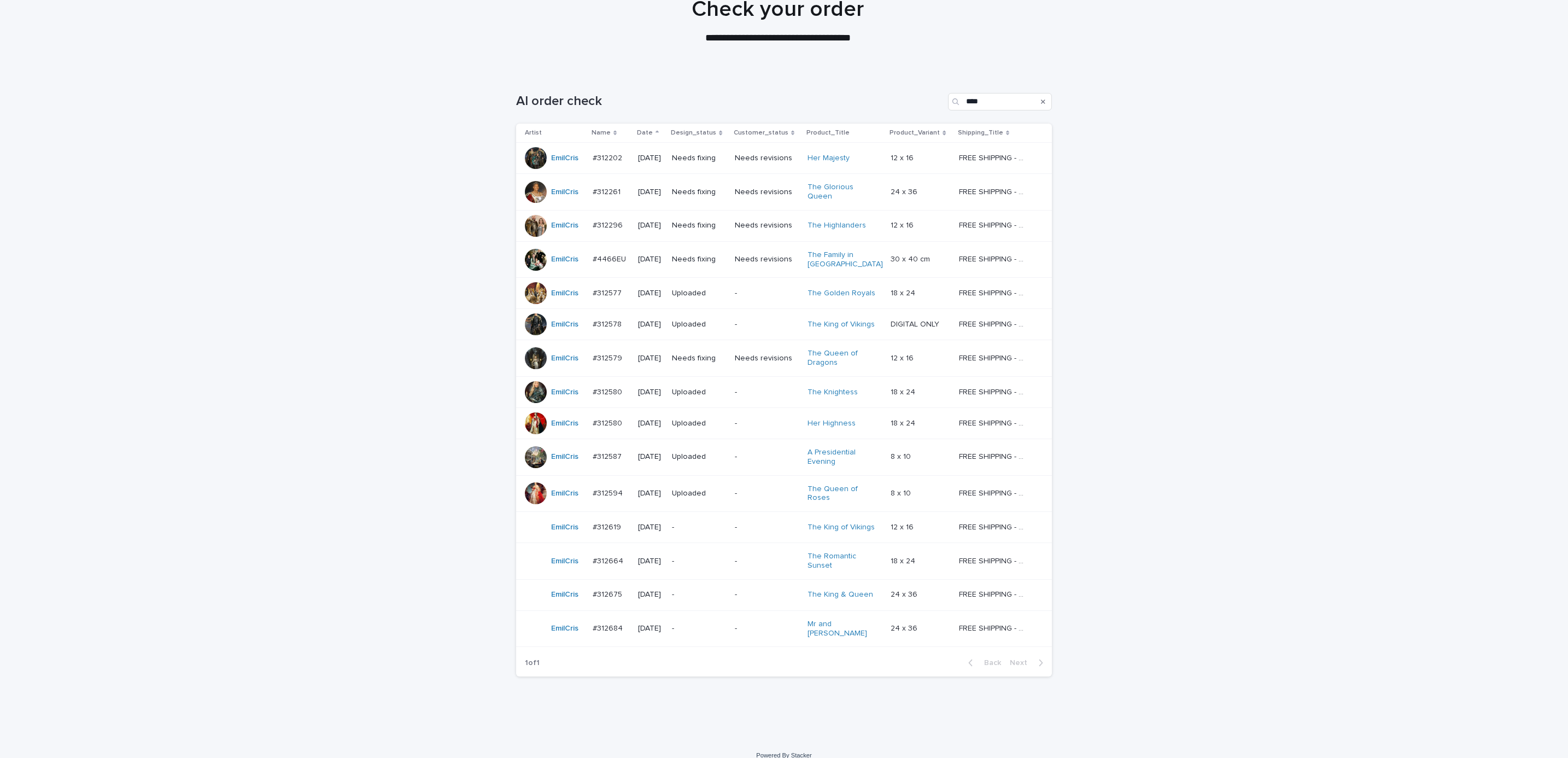
scroll to position [107, 0]
